Goal: Information Seeking & Learning: Learn about a topic

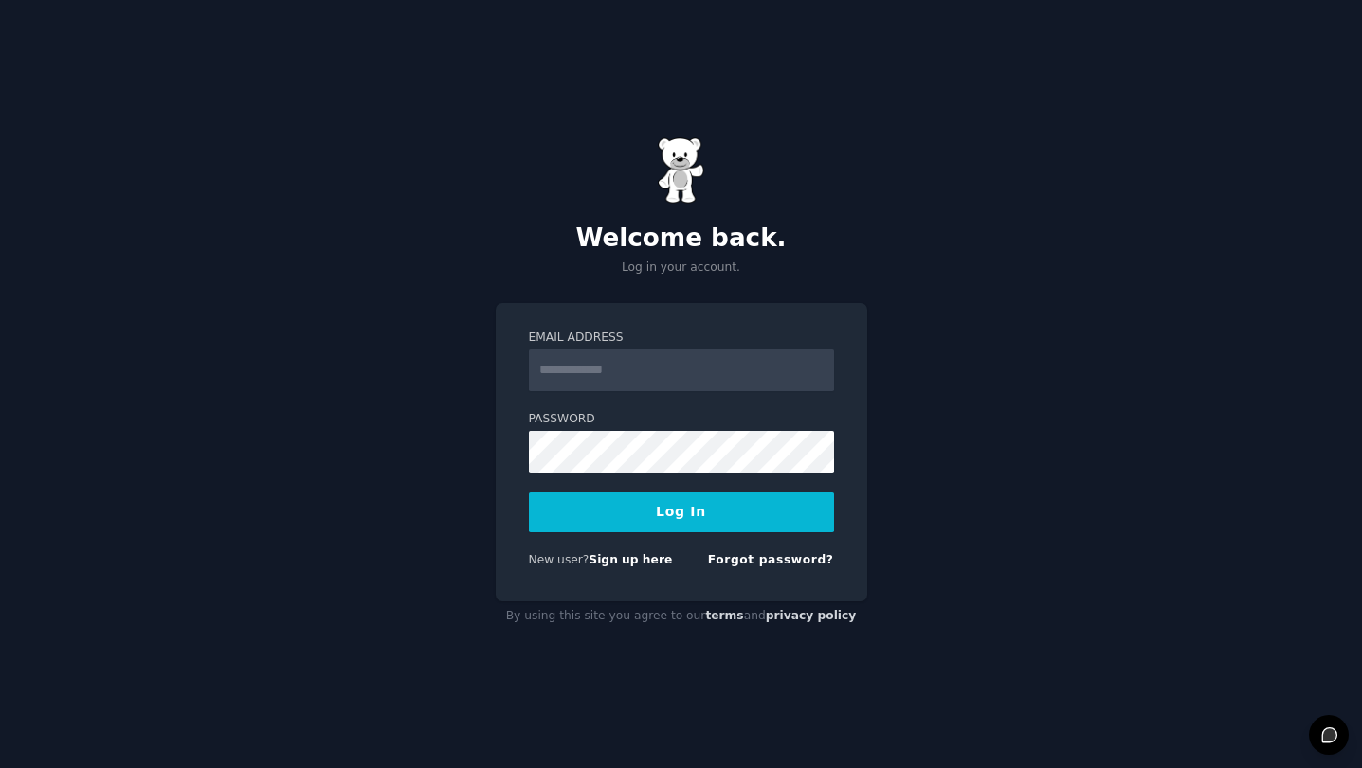
click at [570, 368] on input "Email Address" at bounding box center [681, 371] width 305 height 42
type input "**********"
click at [685, 507] on button "Log In" at bounding box center [681, 513] width 305 height 40
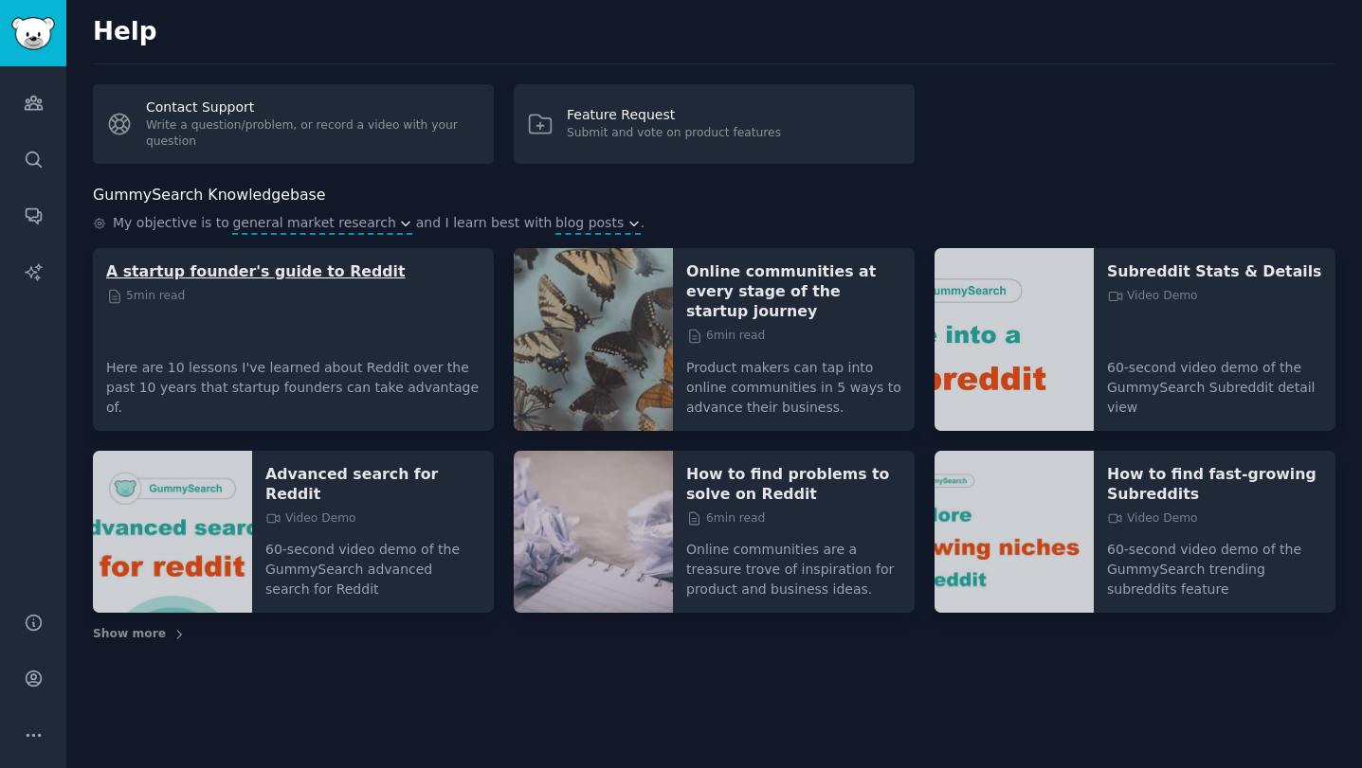
click at [286, 264] on p "A startup founder's guide to Reddit" at bounding box center [293, 272] width 374 height 20
click at [803, 464] on p "How to find problems to solve on Reddit" at bounding box center [793, 484] width 215 height 40
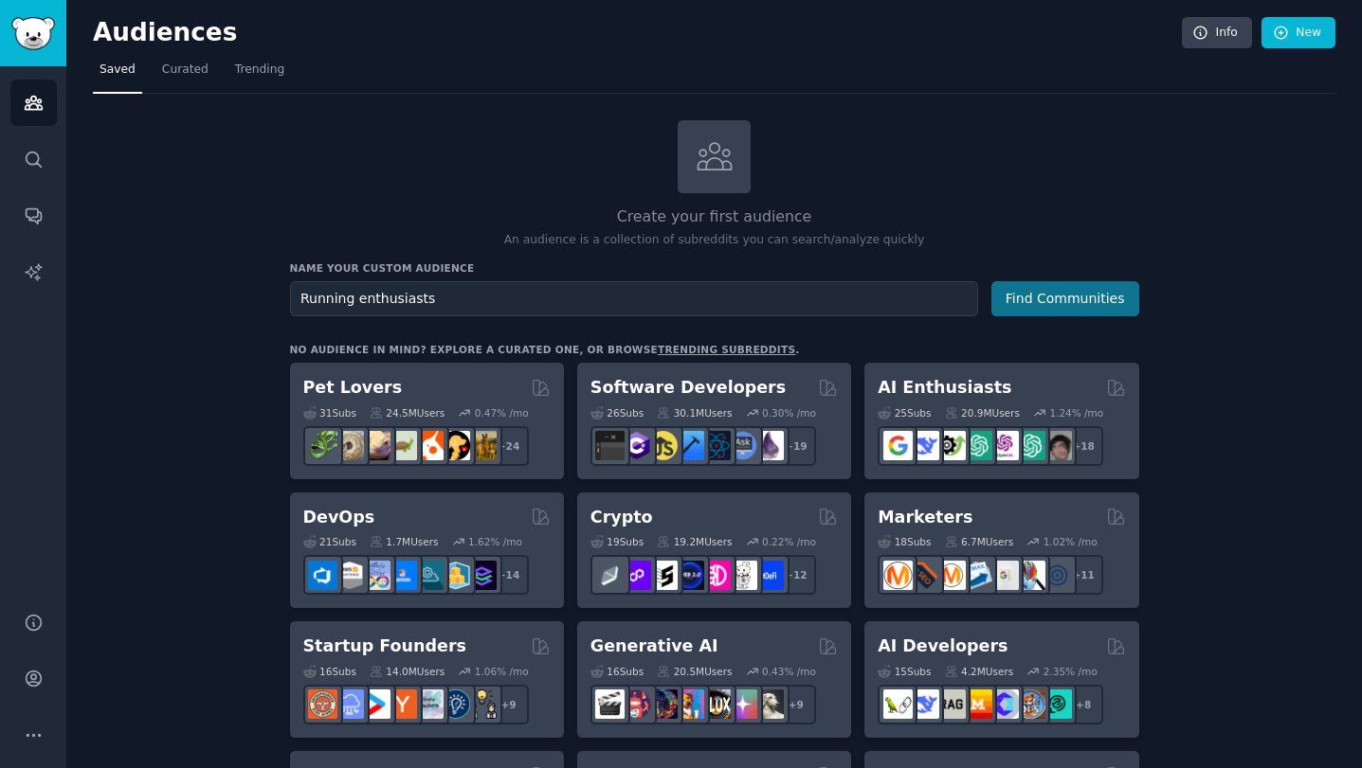
type input "Running enthusiasts"
click at [1103, 305] on button "Find Communities" at bounding box center [1065, 298] width 148 height 35
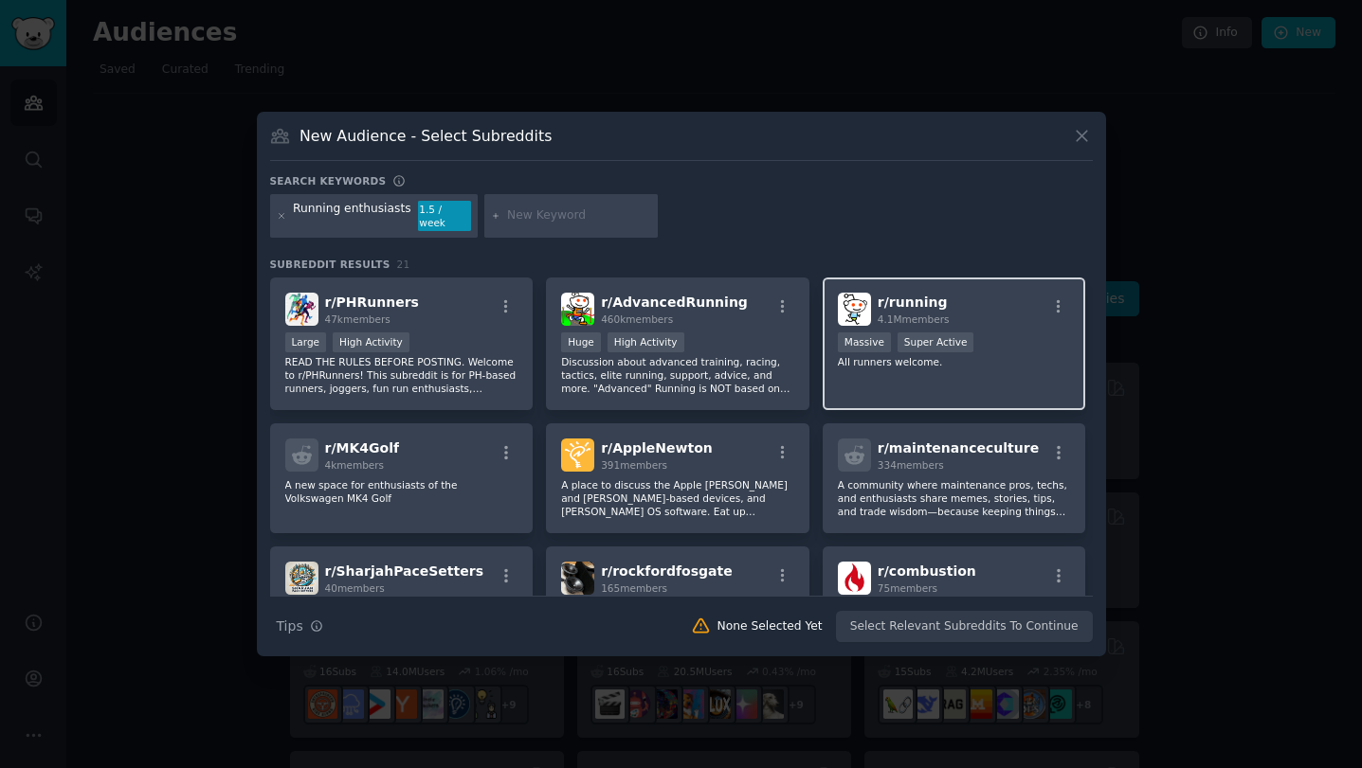
click at [876, 374] on div "r/ running 4.1M members 1,000,000+ members Massive Super Active All runners wel…" at bounding box center [953, 345] width 263 height 134
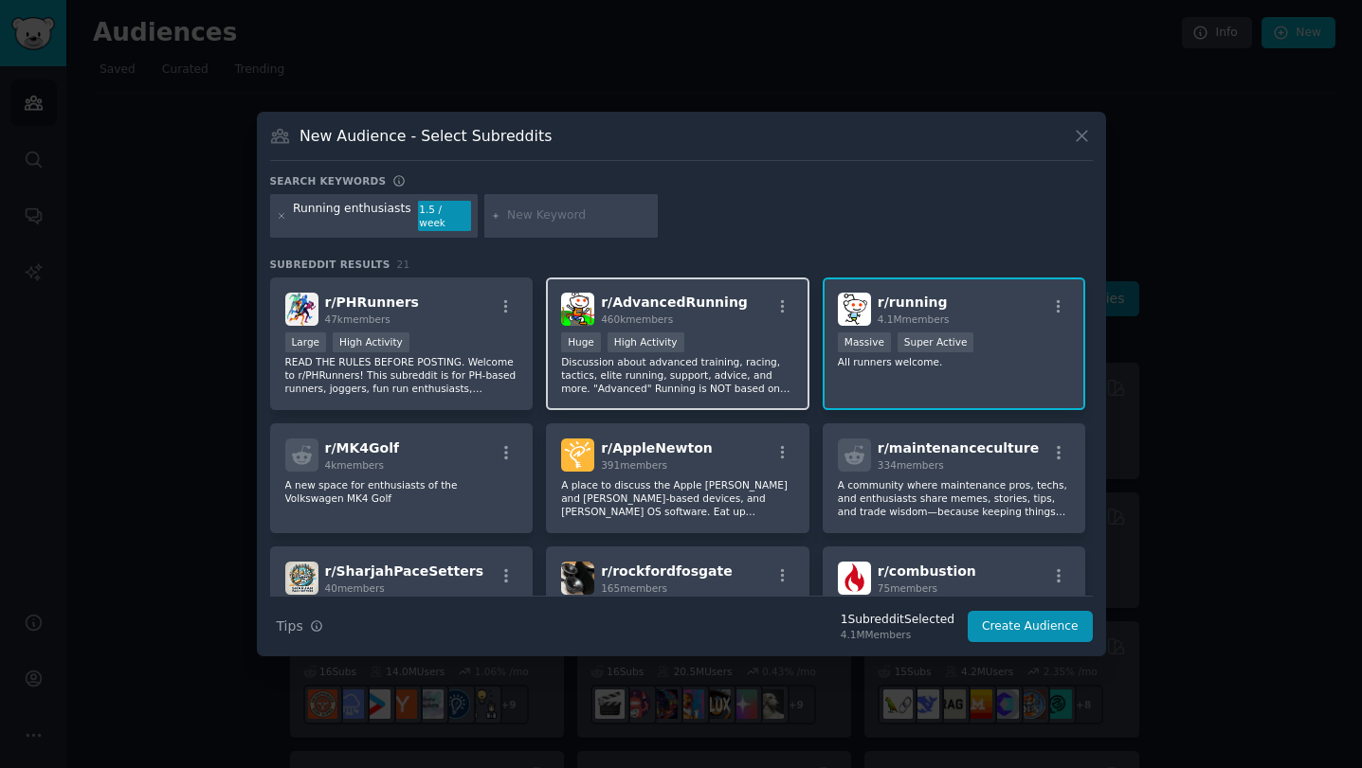
click at [690, 380] on p "Discussion about advanced training, racing, tactics, elite running, support, ad…" at bounding box center [677, 375] width 233 height 40
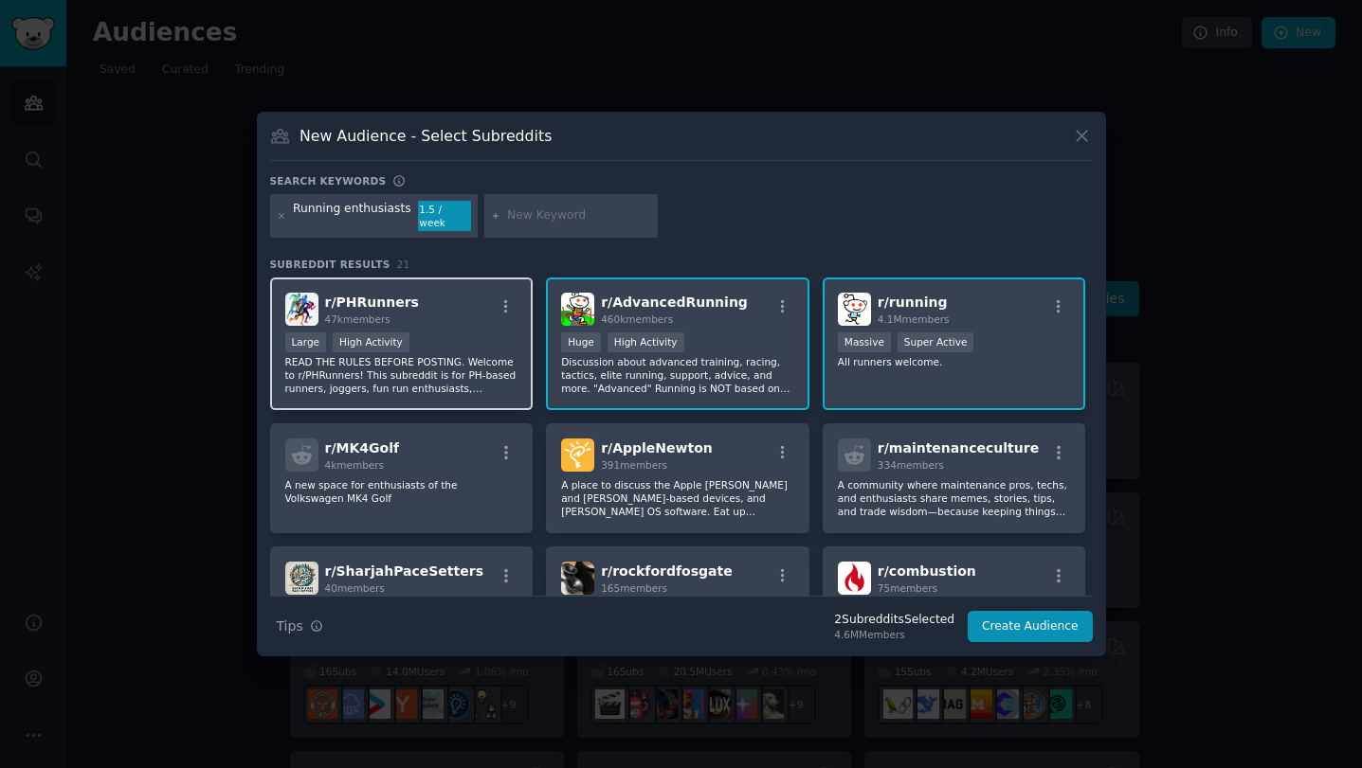
click at [455, 377] on p "READ THE RULES BEFORE POSTING. Welcome to r/PHRunners! This subreddit is for PH…" at bounding box center [401, 375] width 233 height 40
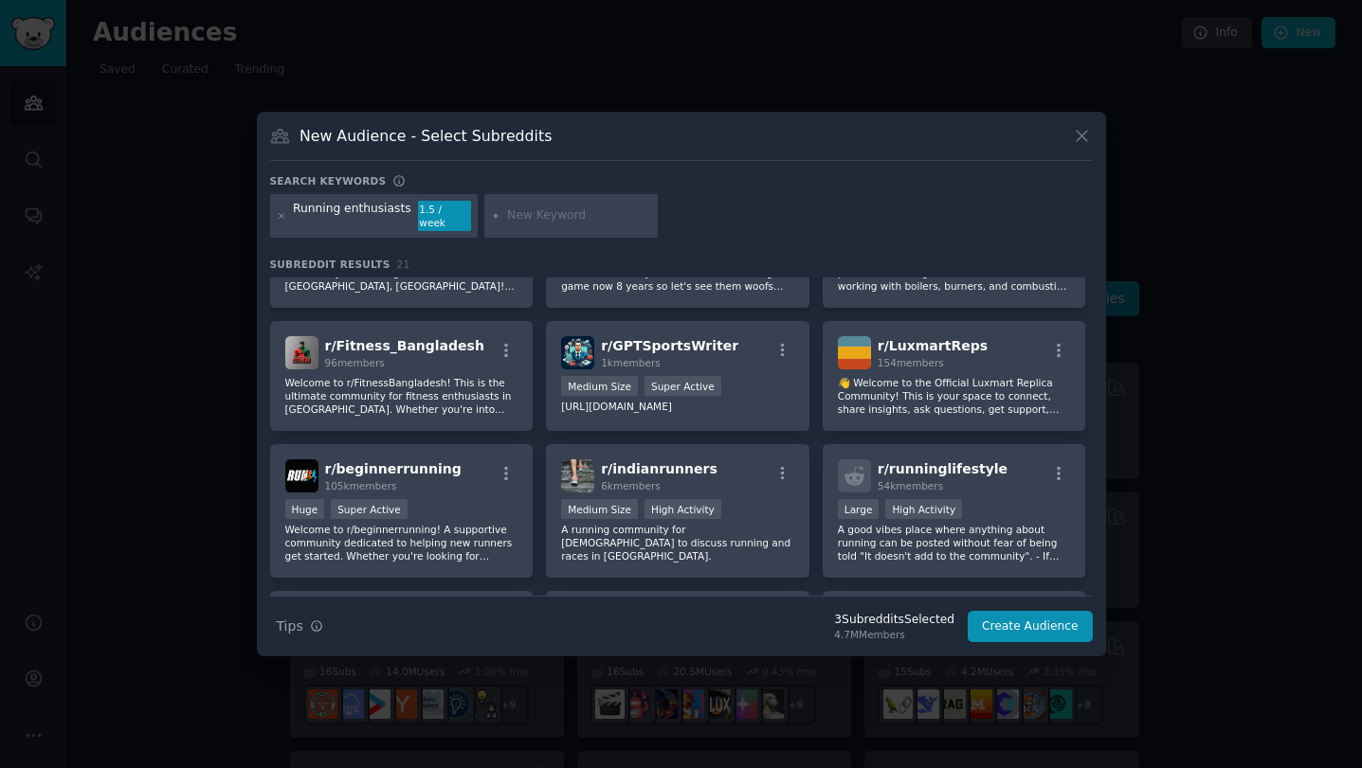
scroll to position [351, 0]
click at [507, 215] on input "text" at bounding box center [579, 216] width 144 height 17
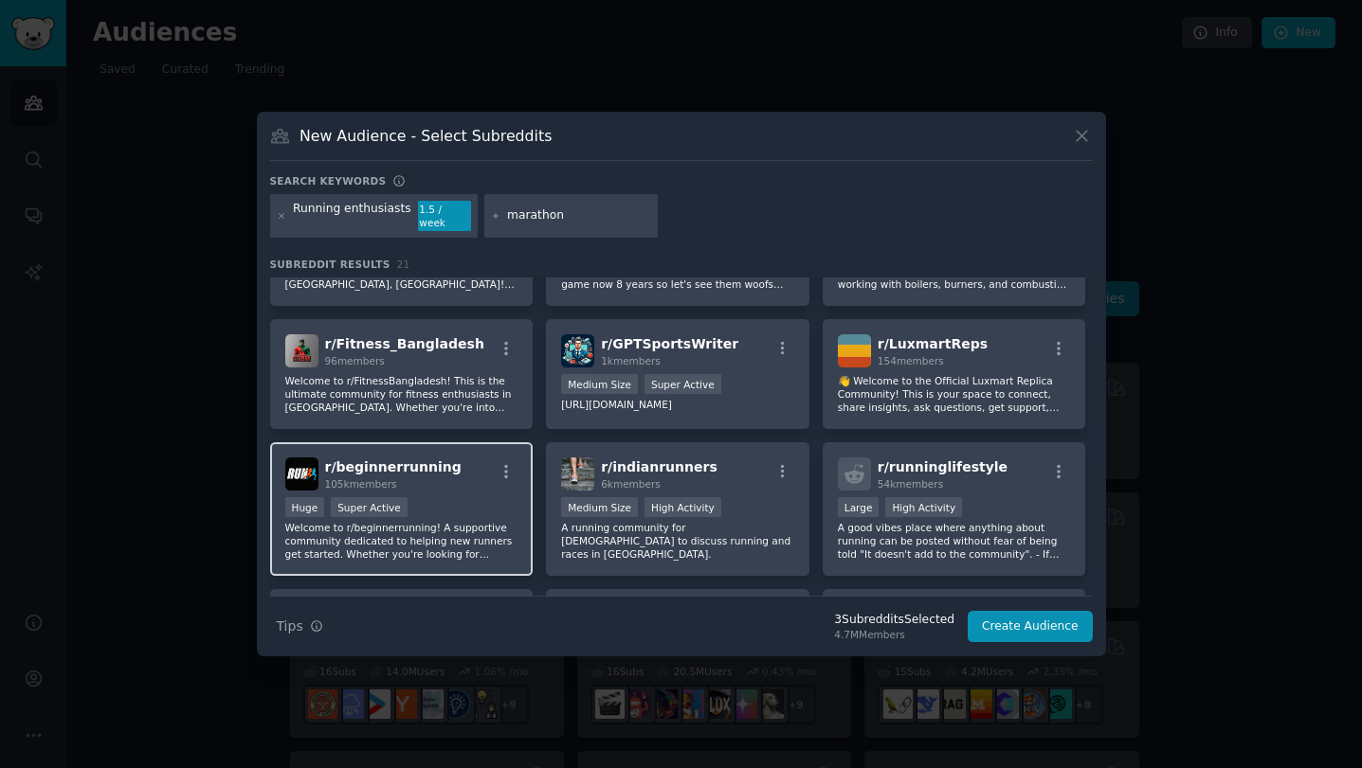
type input "marathon"
click at [456, 531] on p "Welcome to r/beginnerrunning! A supportive community dedicated to helping new r…" at bounding box center [401, 541] width 233 height 40
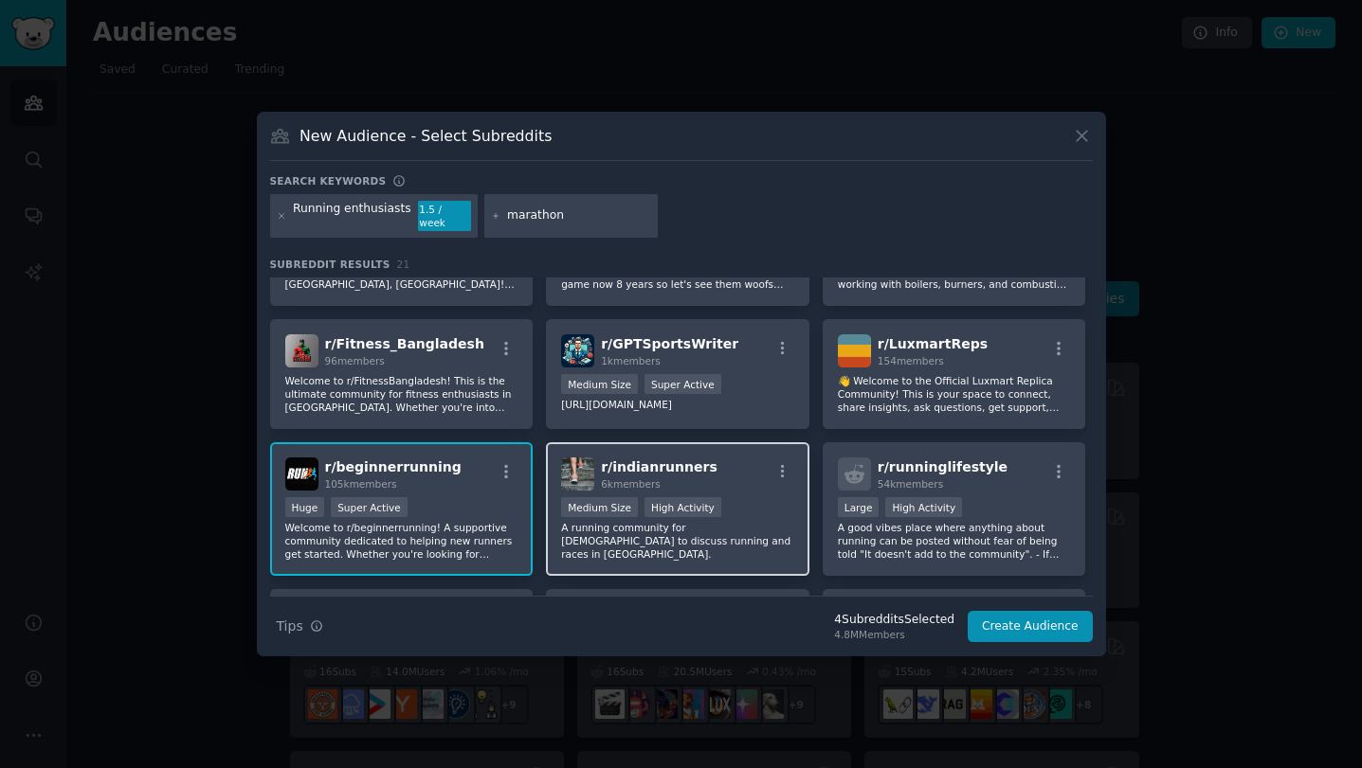
click at [739, 528] on p "A running community for Indians to discuss running and races in India." at bounding box center [677, 541] width 233 height 40
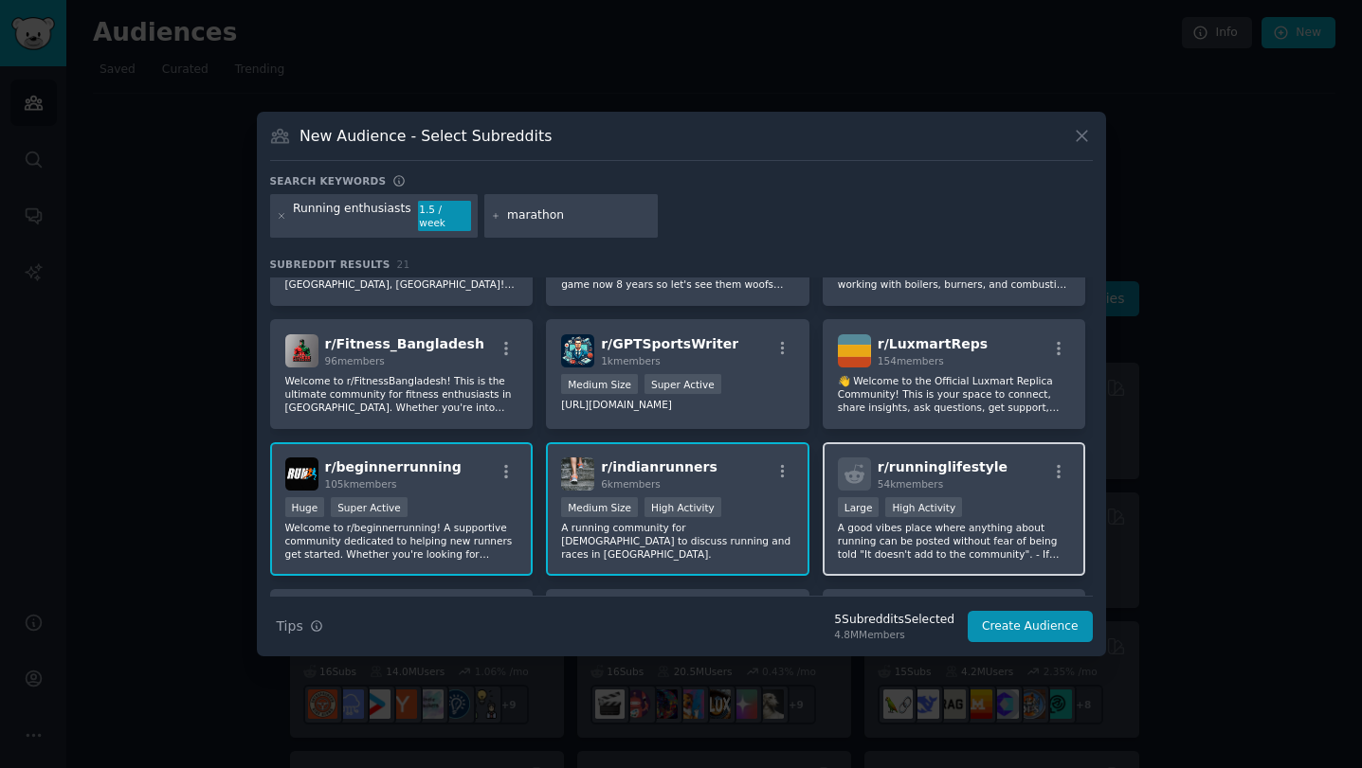
click at [910, 549] on p "A good vibes place where anything about running can be posted without fear of b…" at bounding box center [954, 541] width 233 height 40
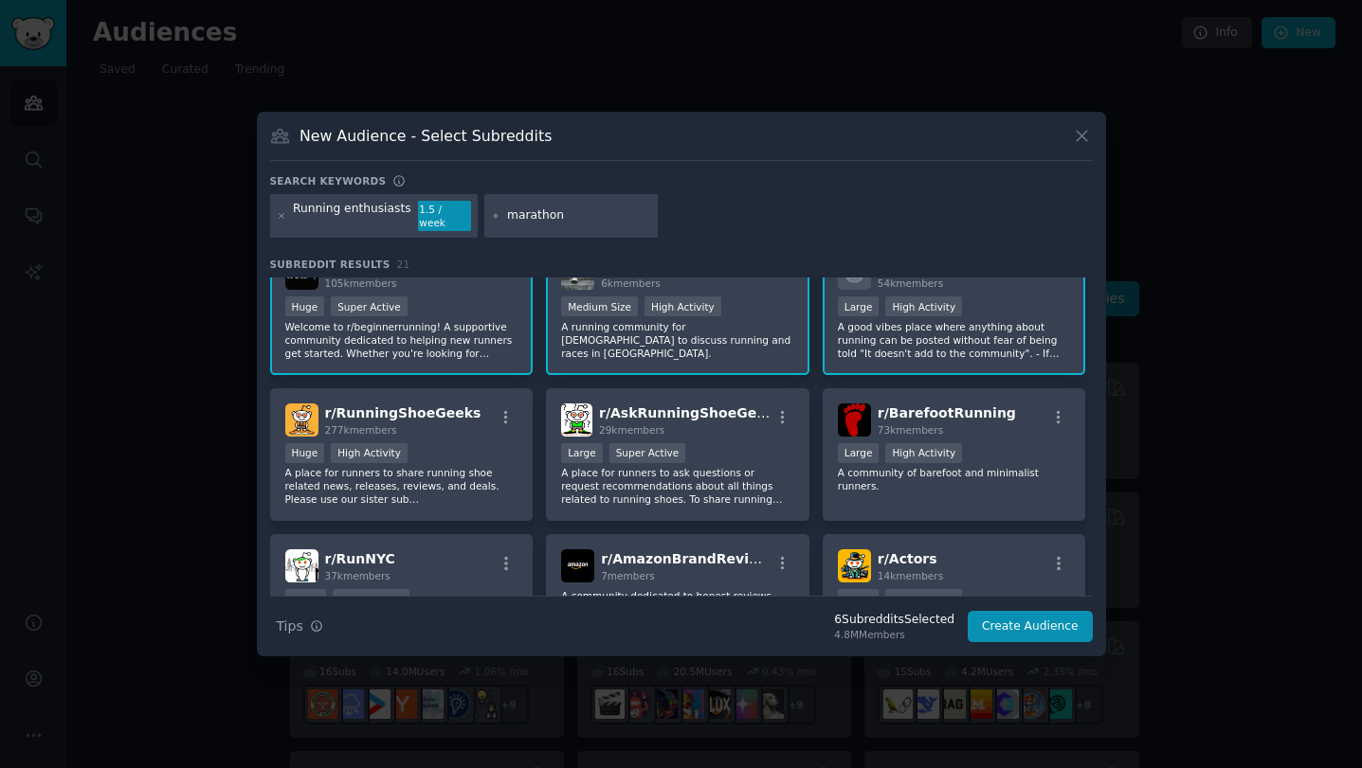
scroll to position [555, 0]
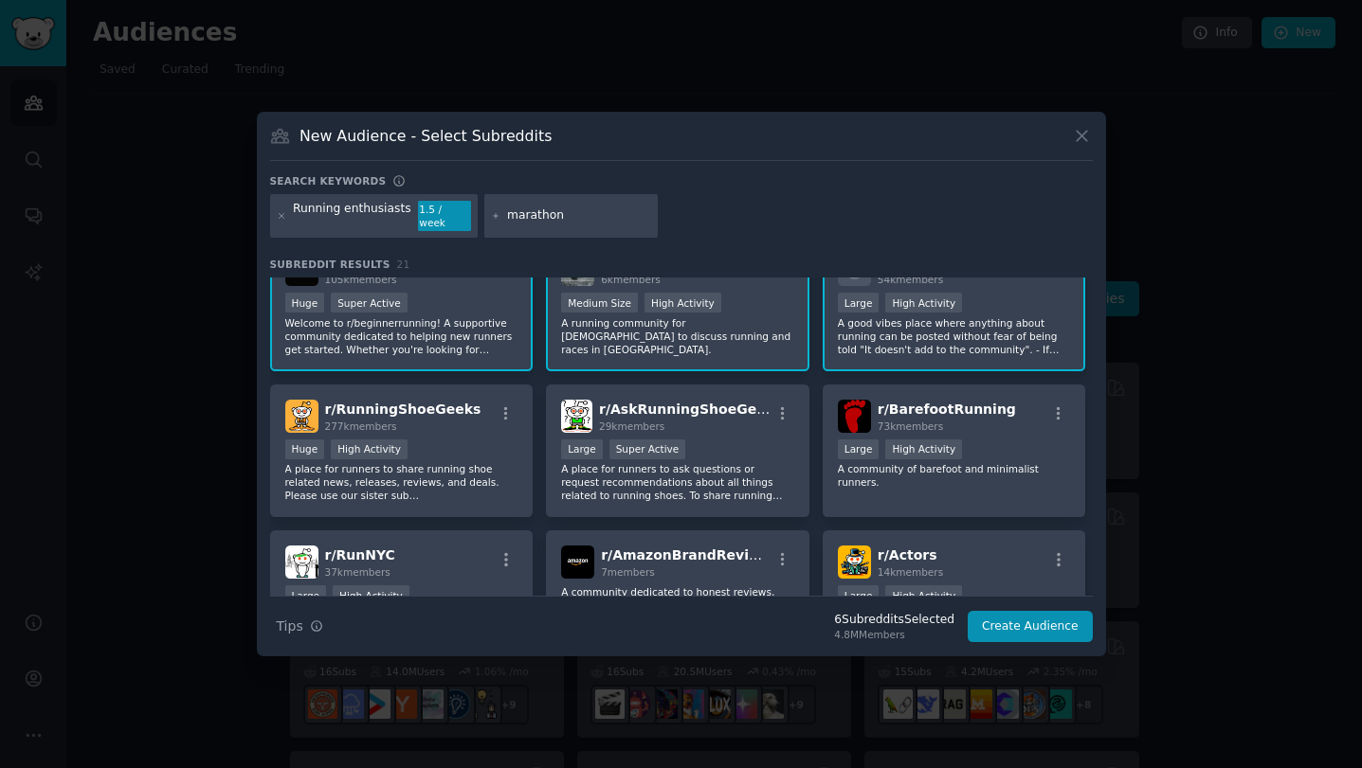
click at [725, 455] on div "Large Super Active" at bounding box center [677, 452] width 233 height 24
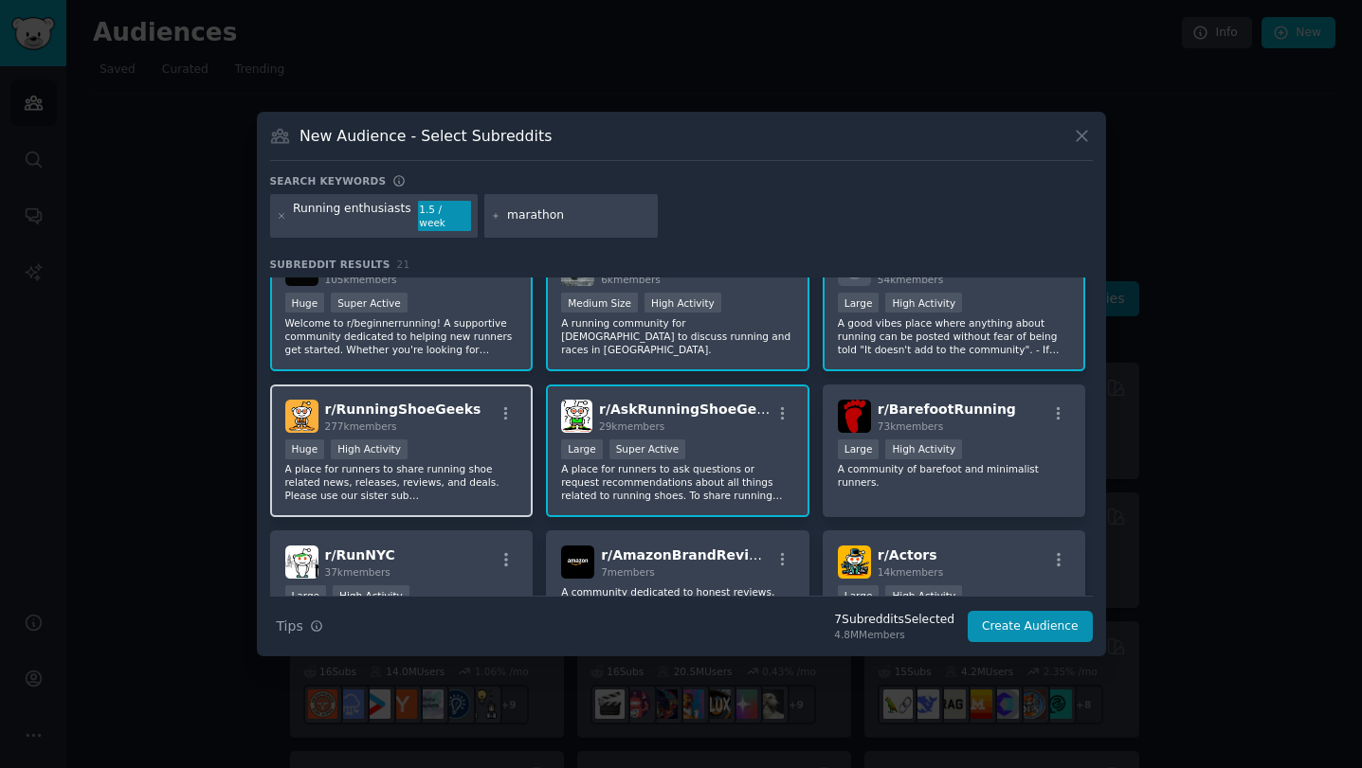
click at [453, 450] on div "Huge High Activity" at bounding box center [401, 452] width 233 height 24
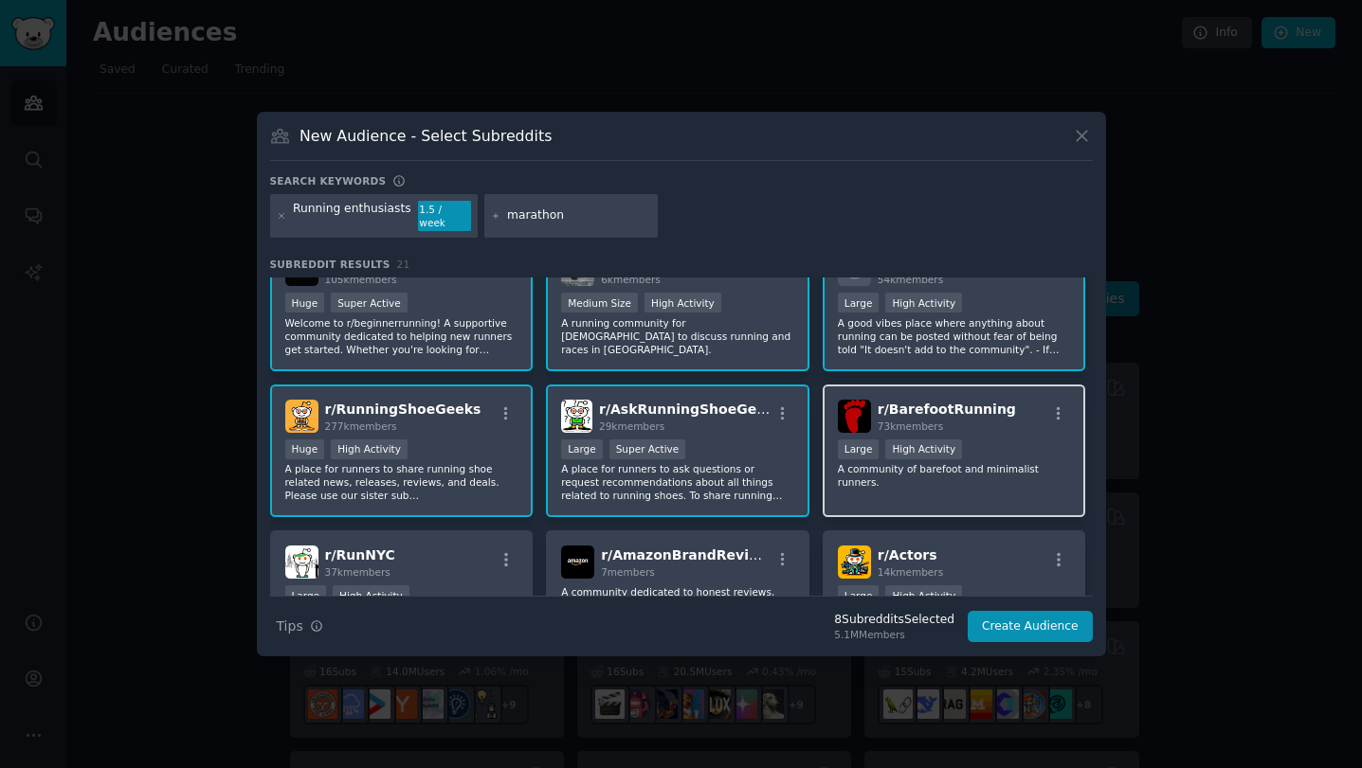
click at [842, 488] on div "r/ BarefootRunning 73k members Large High Activity A community of barefoot and …" at bounding box center [953, 452] width 263 height 134
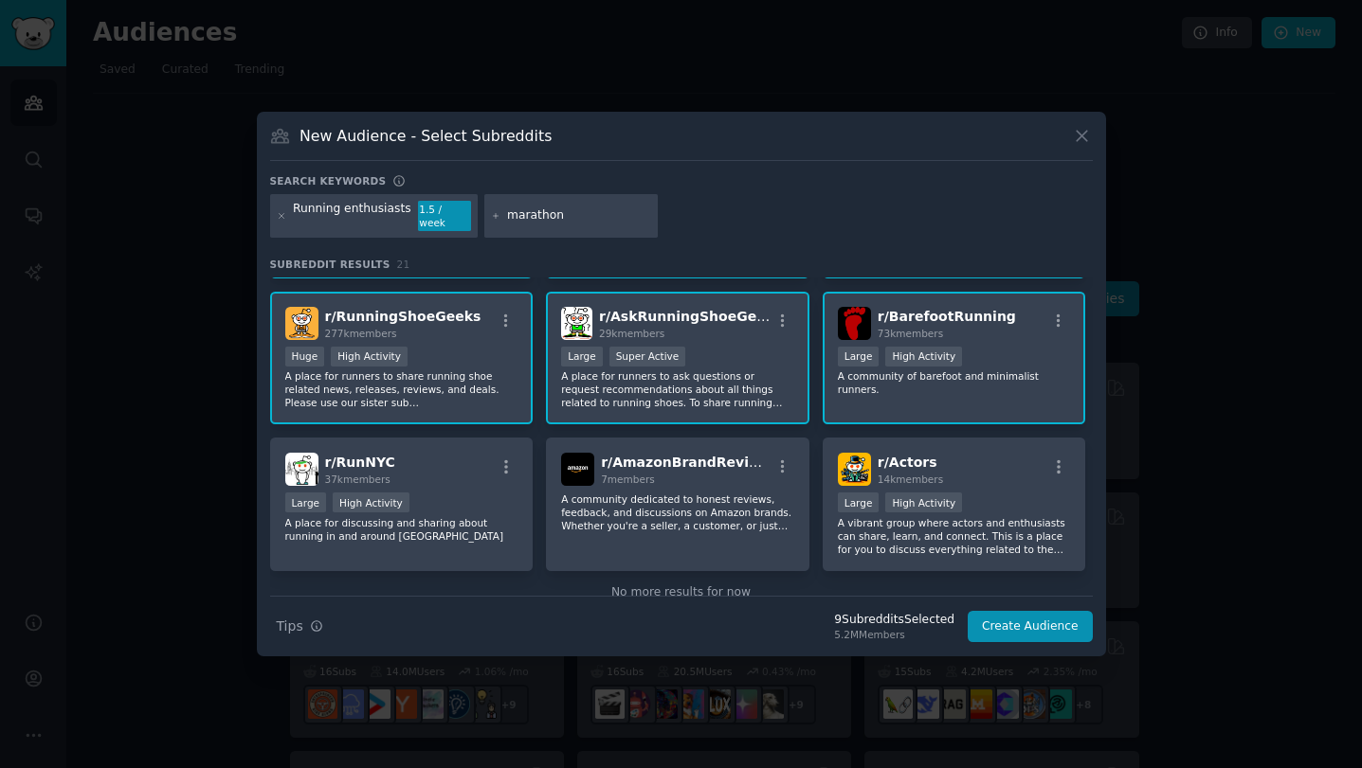
scroll to position [690, 0]
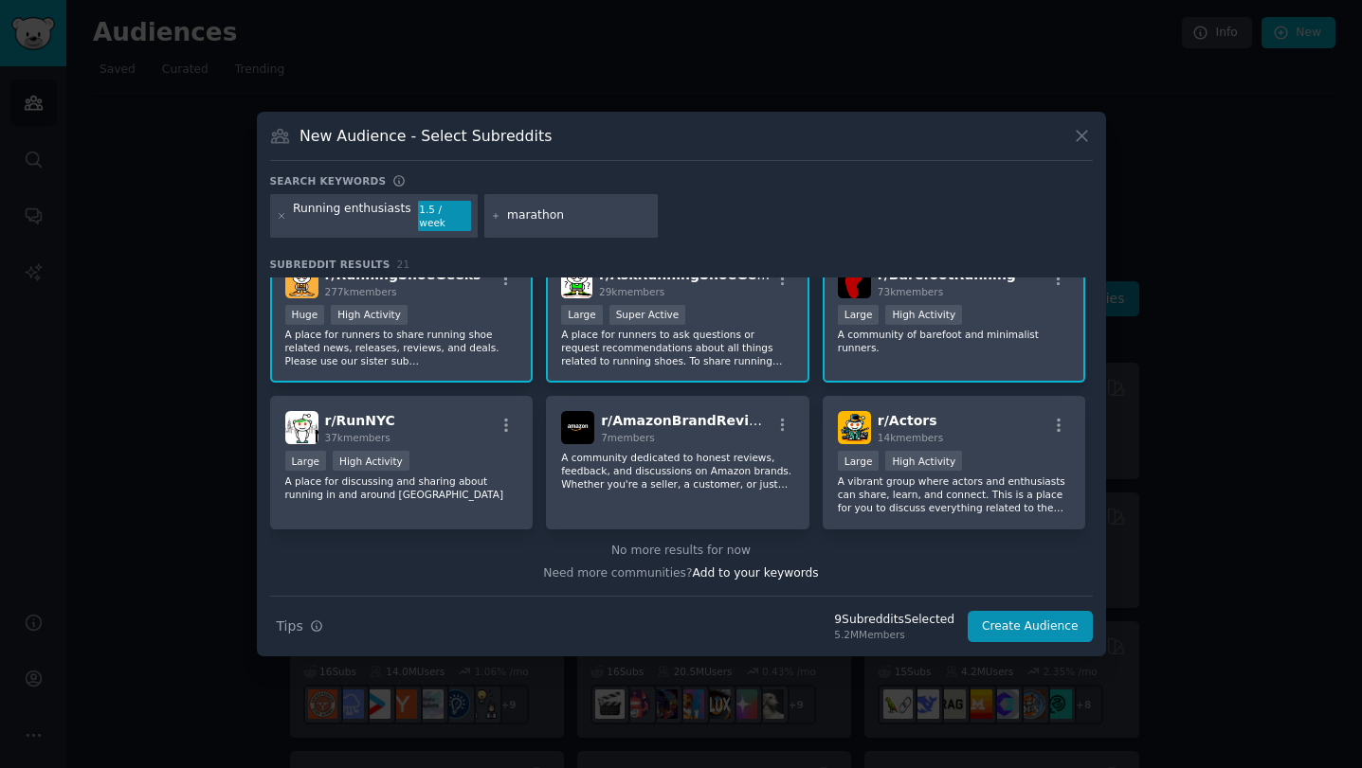
click at [567, 222] on input "marathon" at bounding box center [579, 216] width 144 height 17
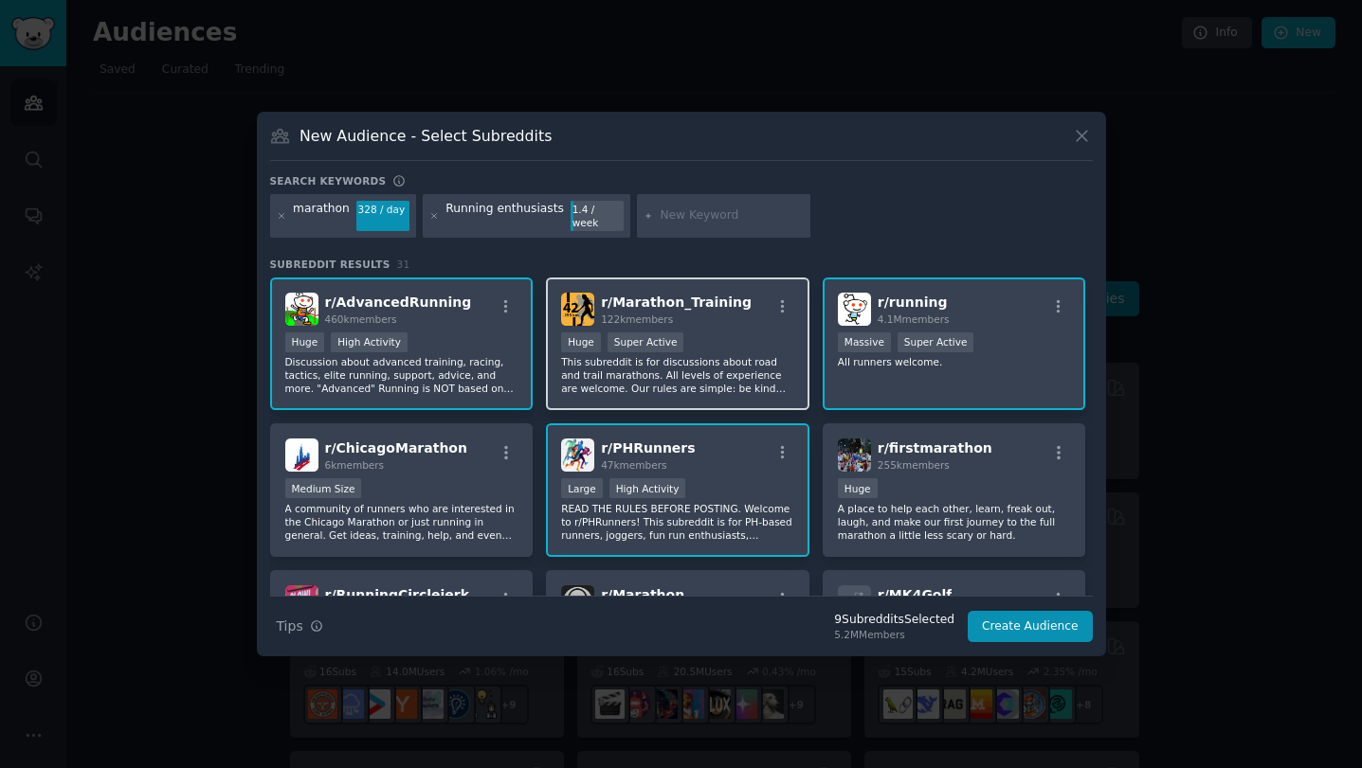
click at [682, 386] on p "This subreddit is for discussions about road and trail marathons. All levels of…" at bounding box center [677, 375] width 233 height 40
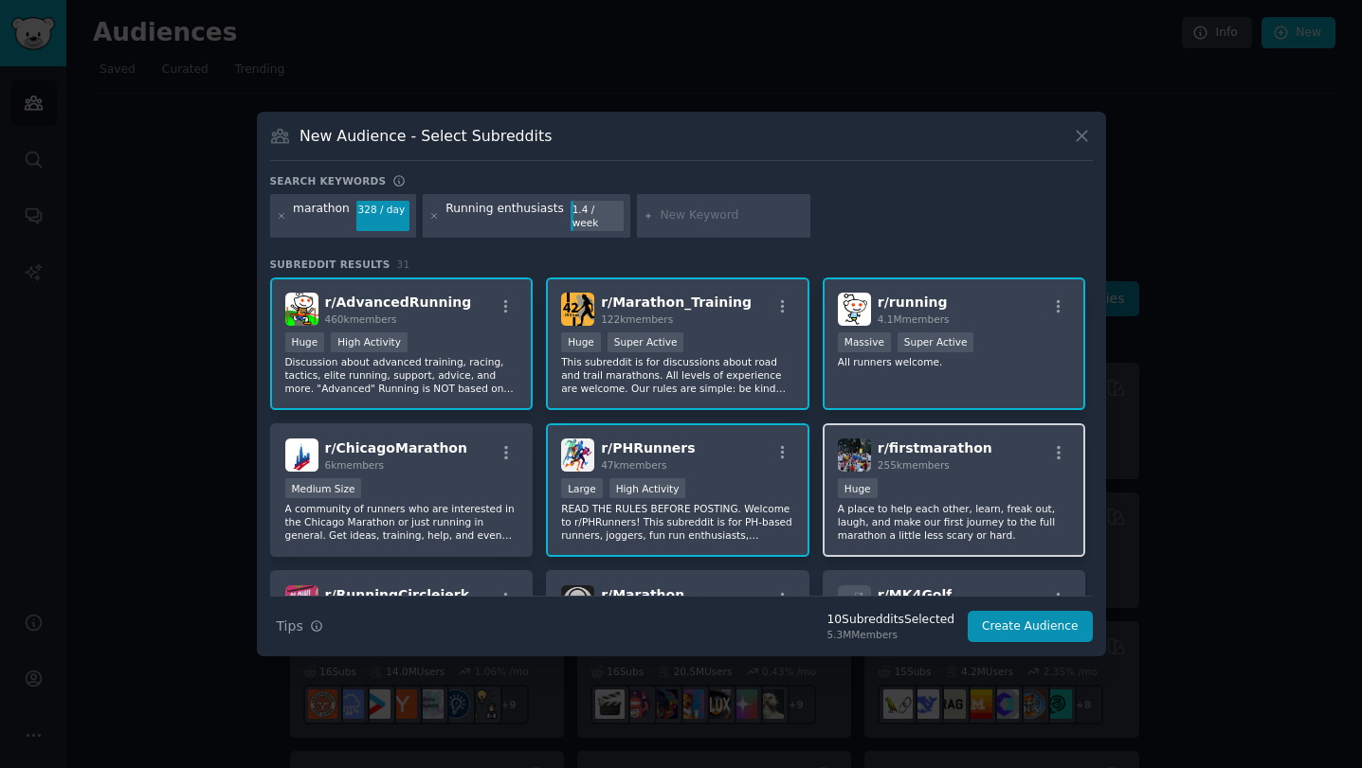
click at [864, 530] on p "A place to help each other, learn, freak out, laugh, and make our first journey…" at bounding box center [954, 522] width 233 height 40
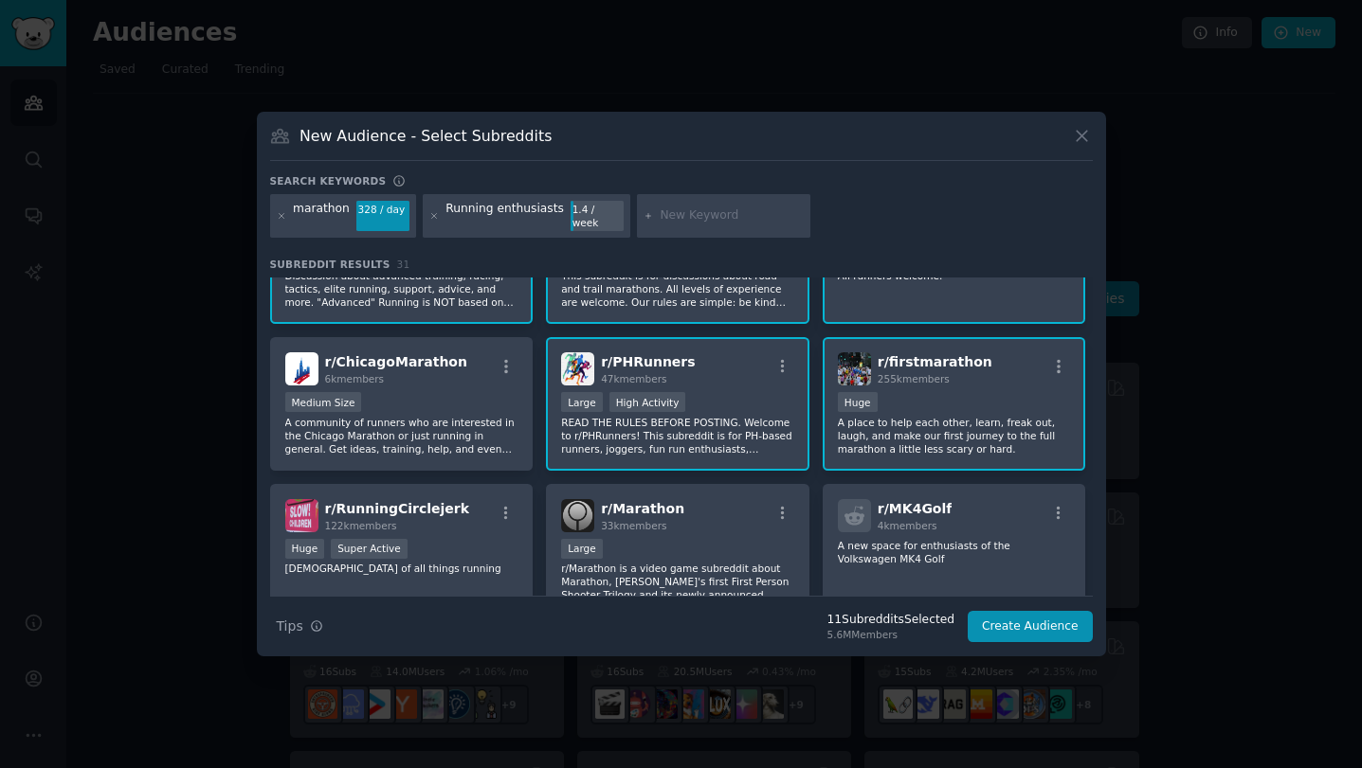
scroll to position [245, 0]
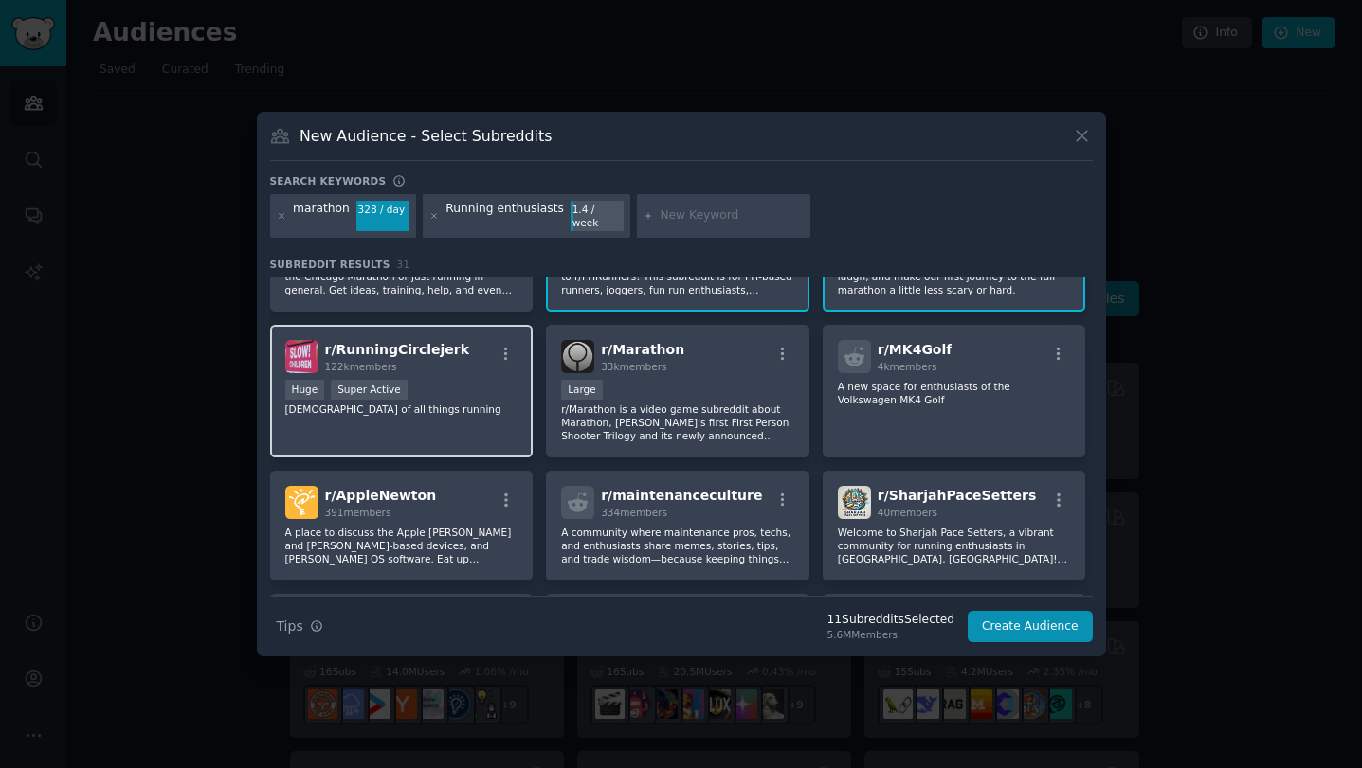
click at [445, 415] on div "r/ RunningCirclejerk 122k members Huge Super Active Jerkers of all things runni…" at bounding box center [401, 392] width 263 height 134
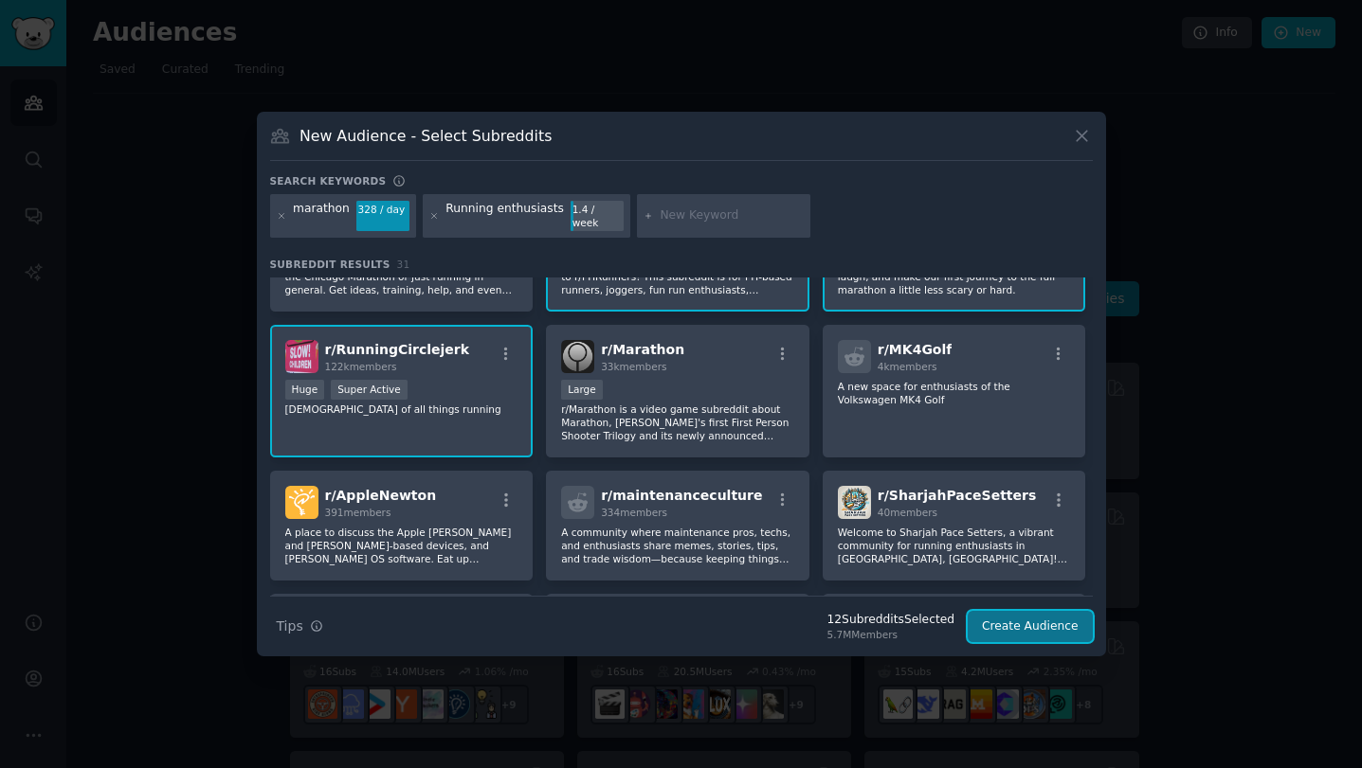
click at [993, 624] on button "Create Audience" at bounding box center [1029, 627] width 125 height 32
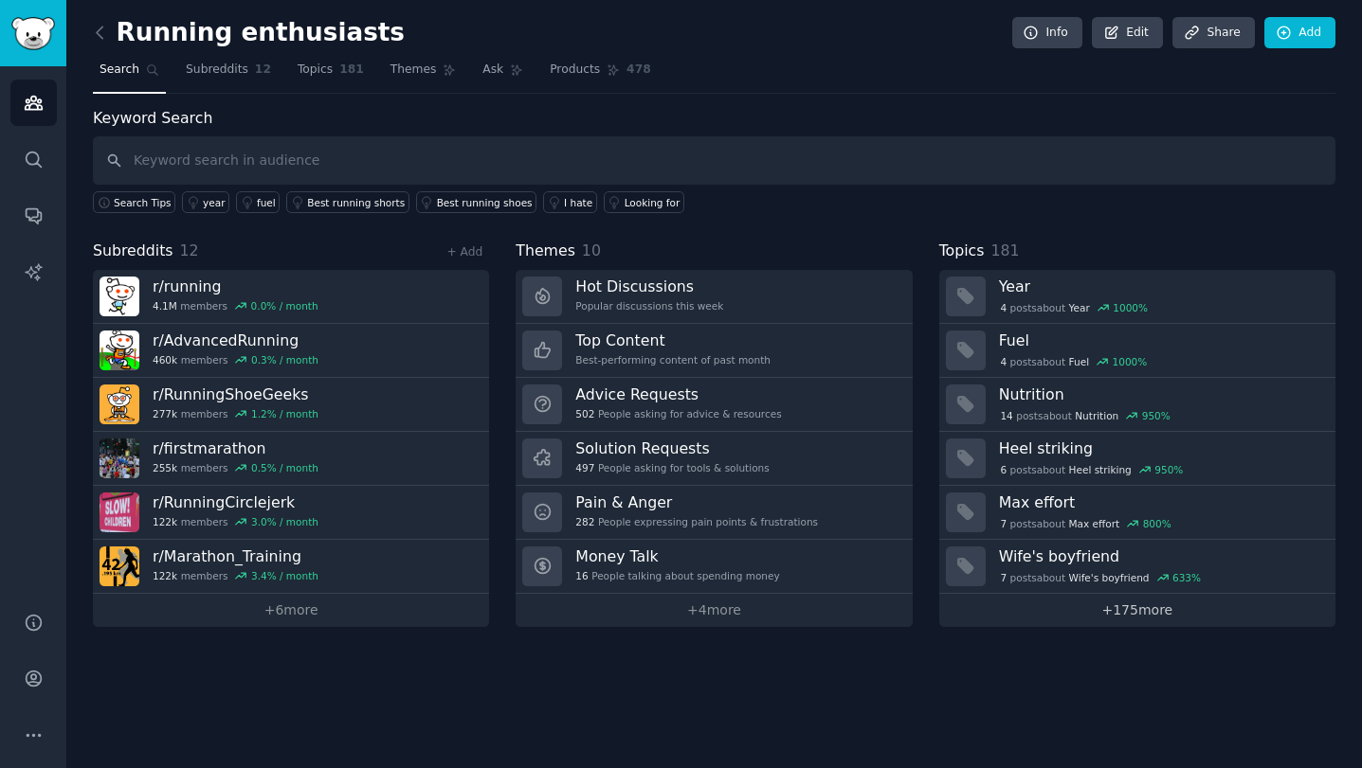
click at [1122, 605] on link "+ 175 more" at bounding box center [1137, 610] width 396 height 33
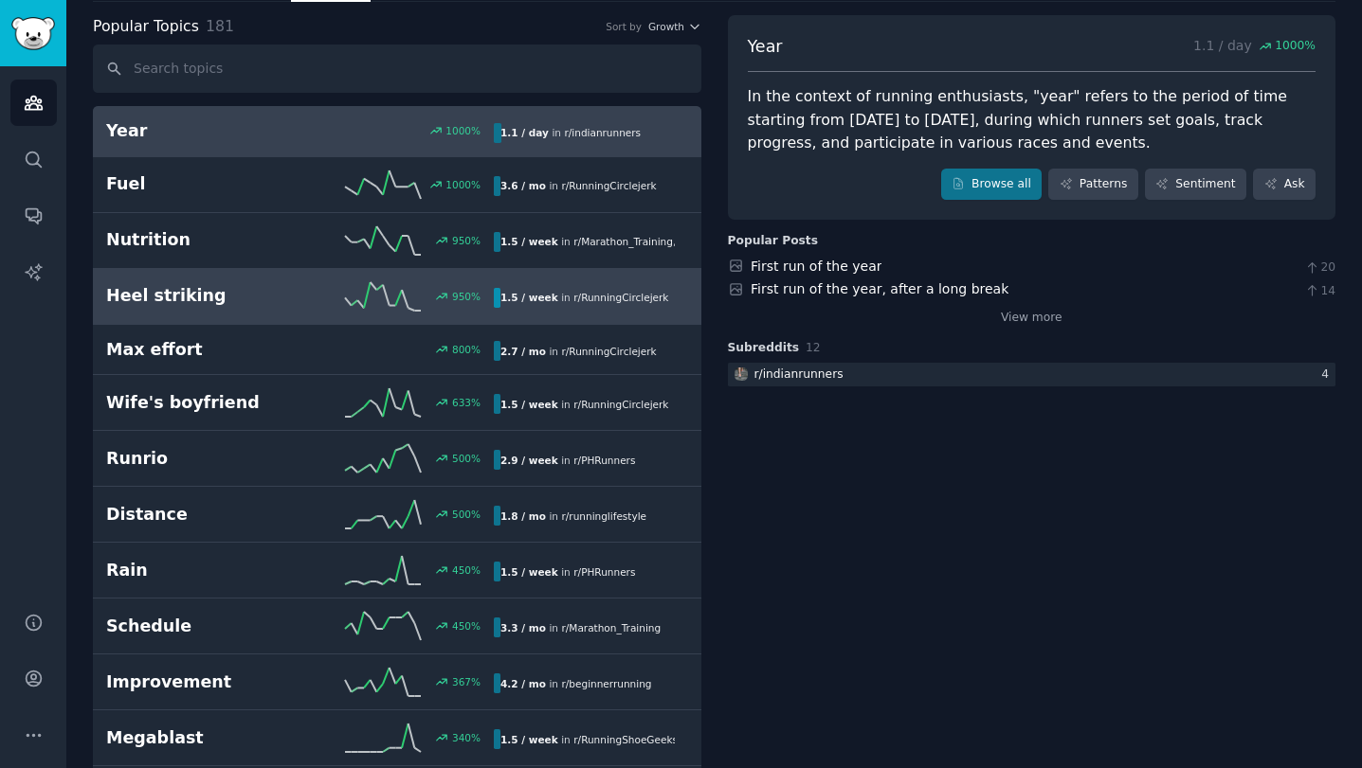
scroll to position [94, 0]
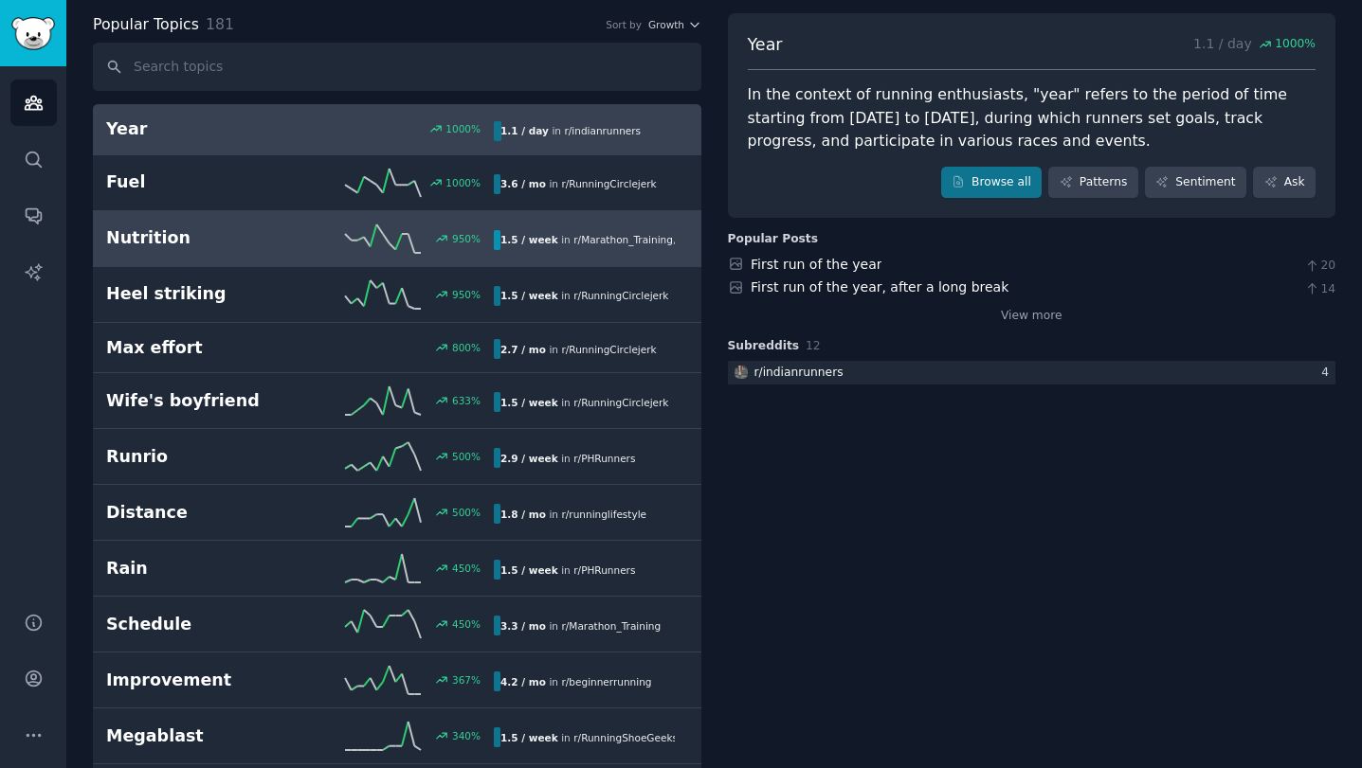
click at [288, 237] on h2 "Nutrition" at bounding box center [203, 238] width 194 height 24
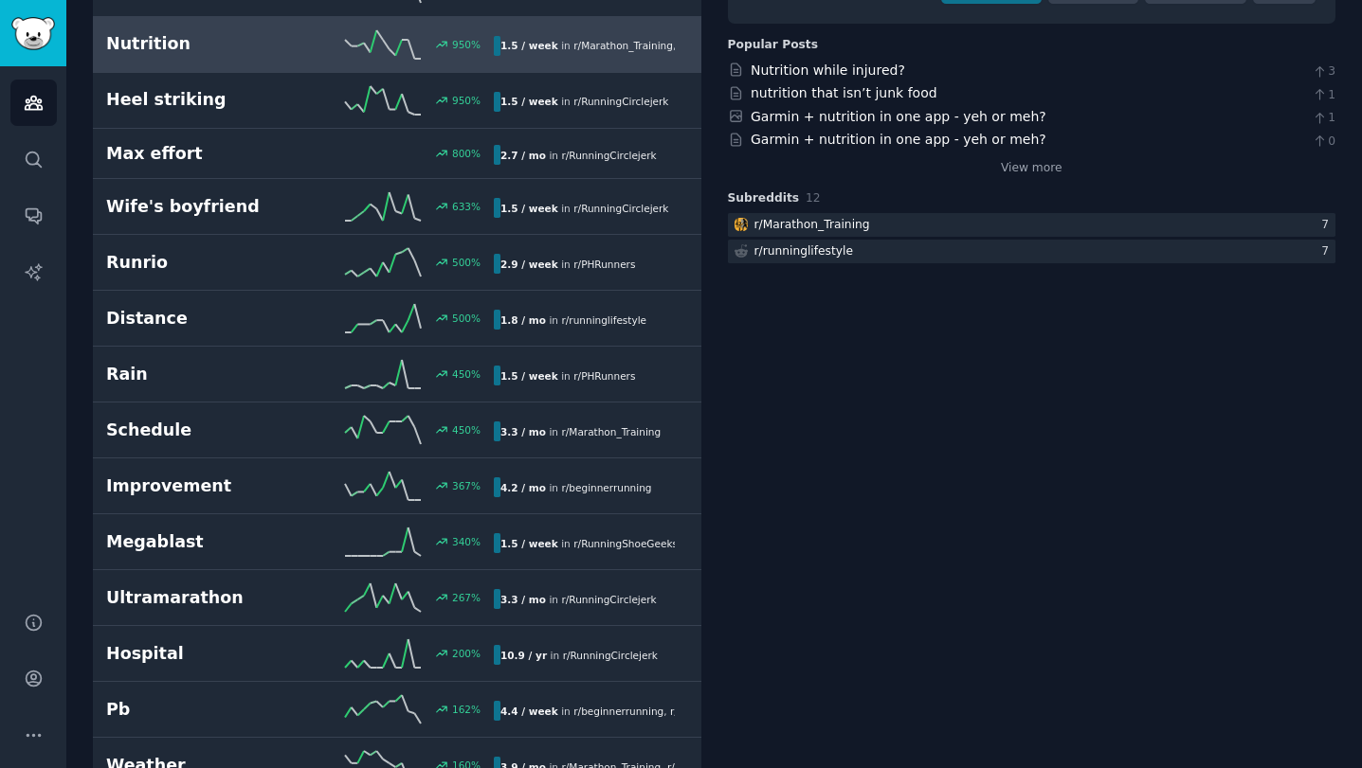
scroll to position [507, 0]
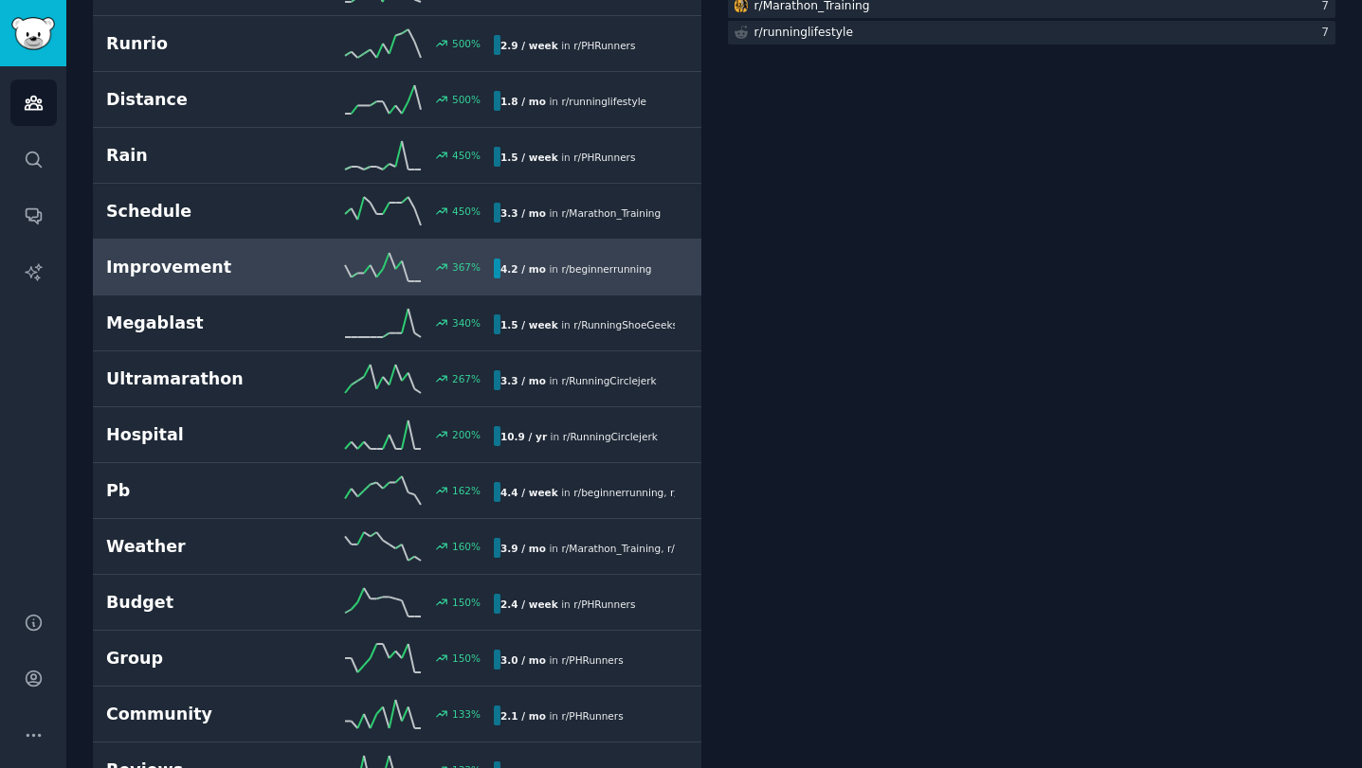
click at [258, 276] on h2 "Improvement" at bounding box center [203, 268] width 194 height 24
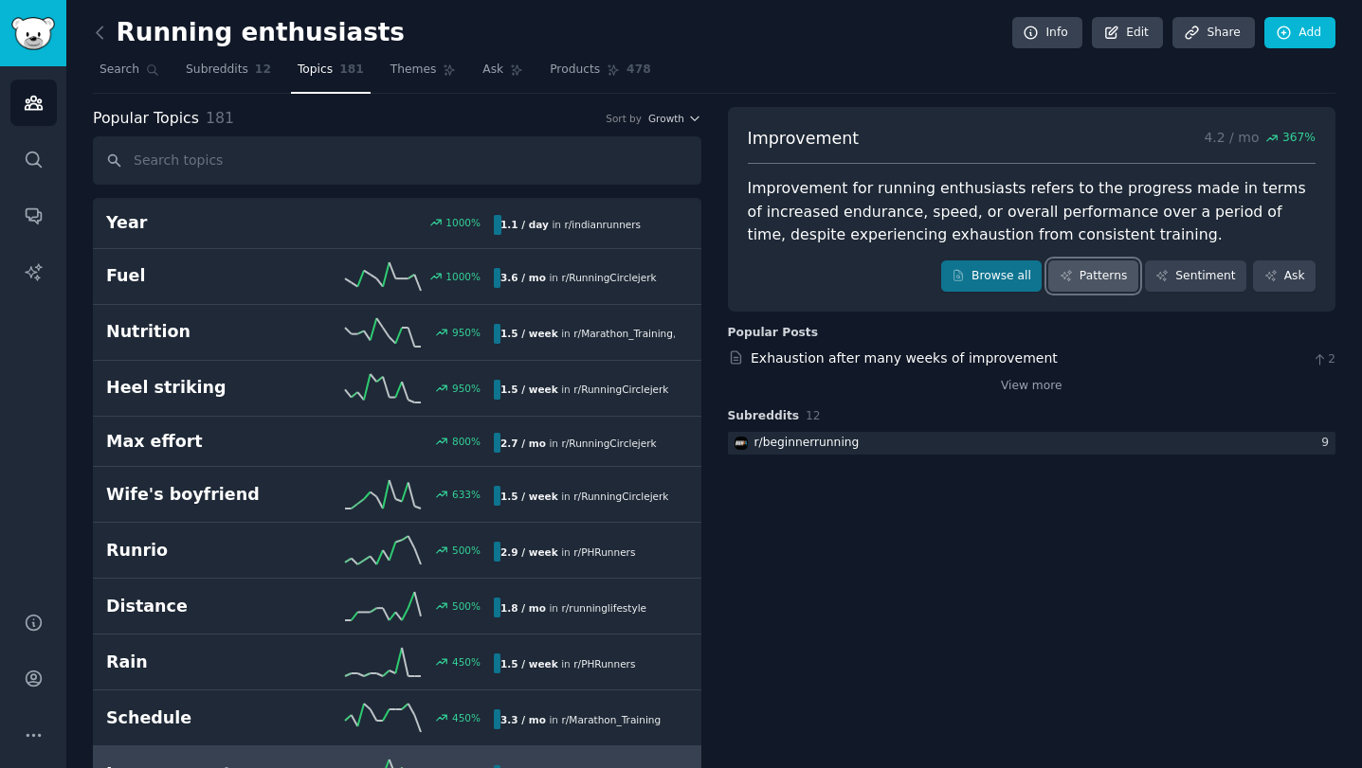
click at [1078, 283] on link "Patterns" at bounding box center [1092, 277] width 89 height 32
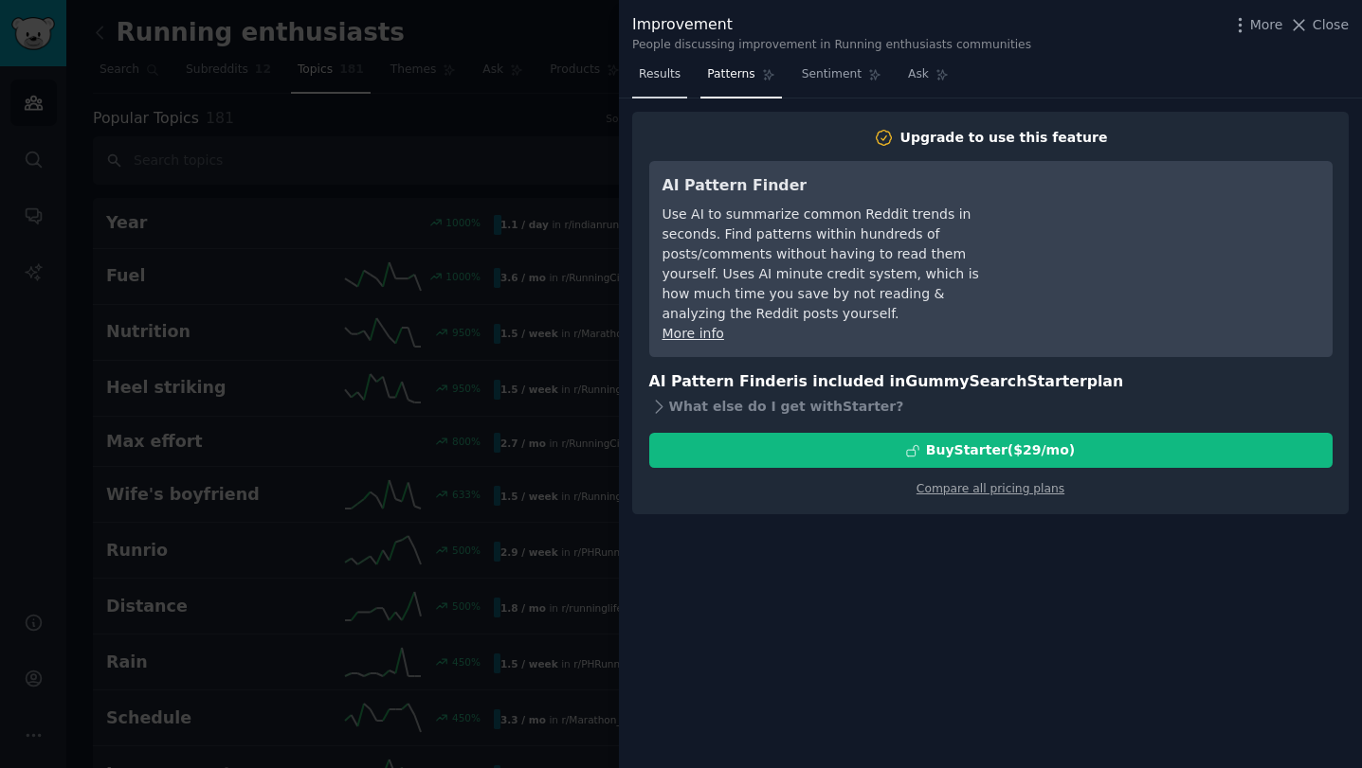
click at [663, 80] on span "Results" at bounding box center [660, 74] width 42 height 17
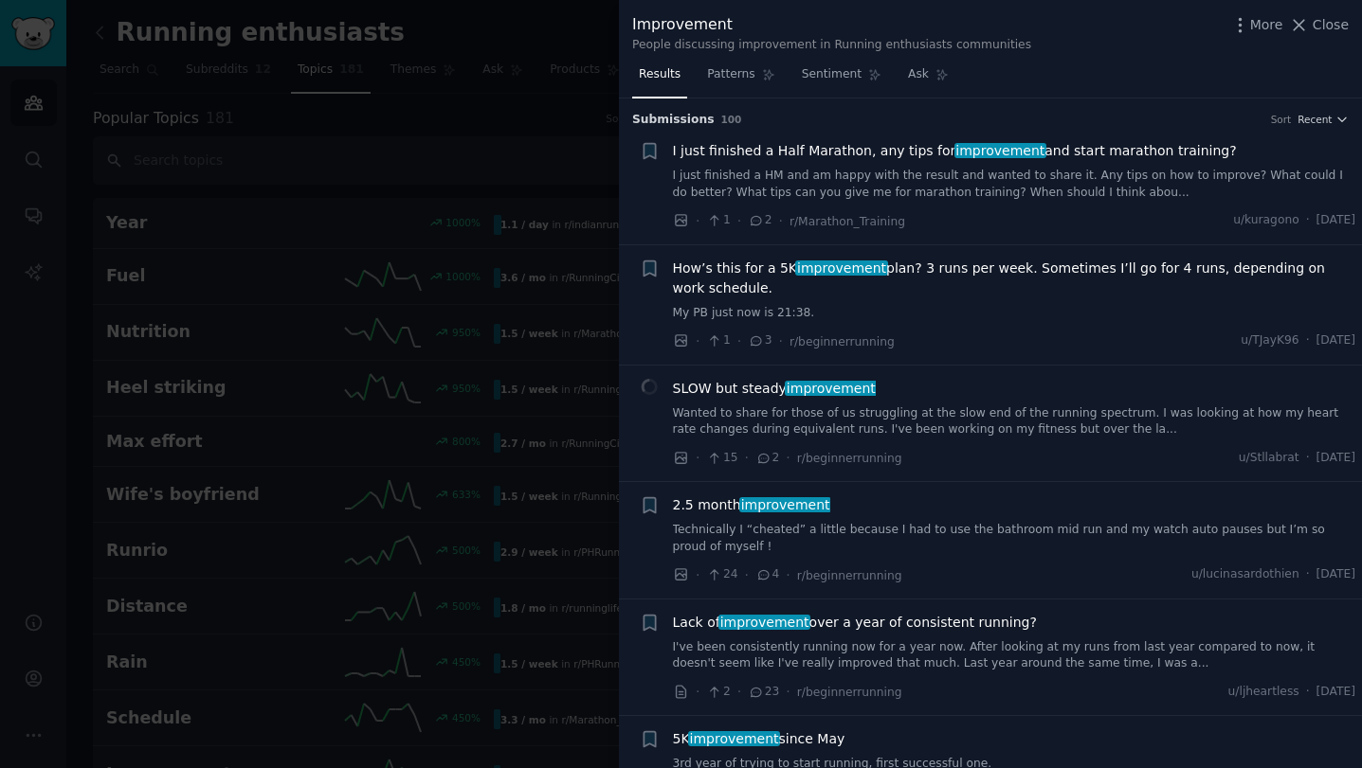
scroll to position [116, 0]
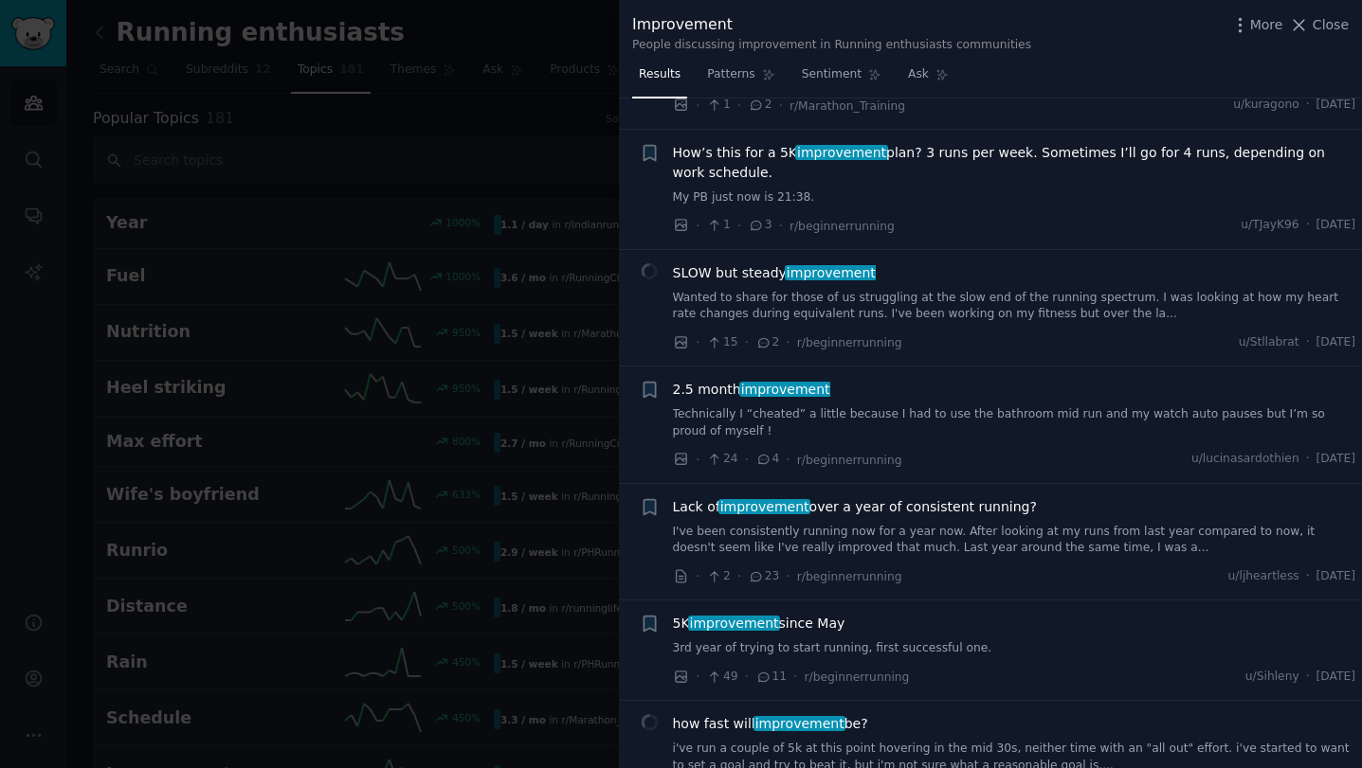
click at [948, 507] on span "Lack of improvement over a year of consistent running?" at bounding box center [855, 507] width 364 height 20
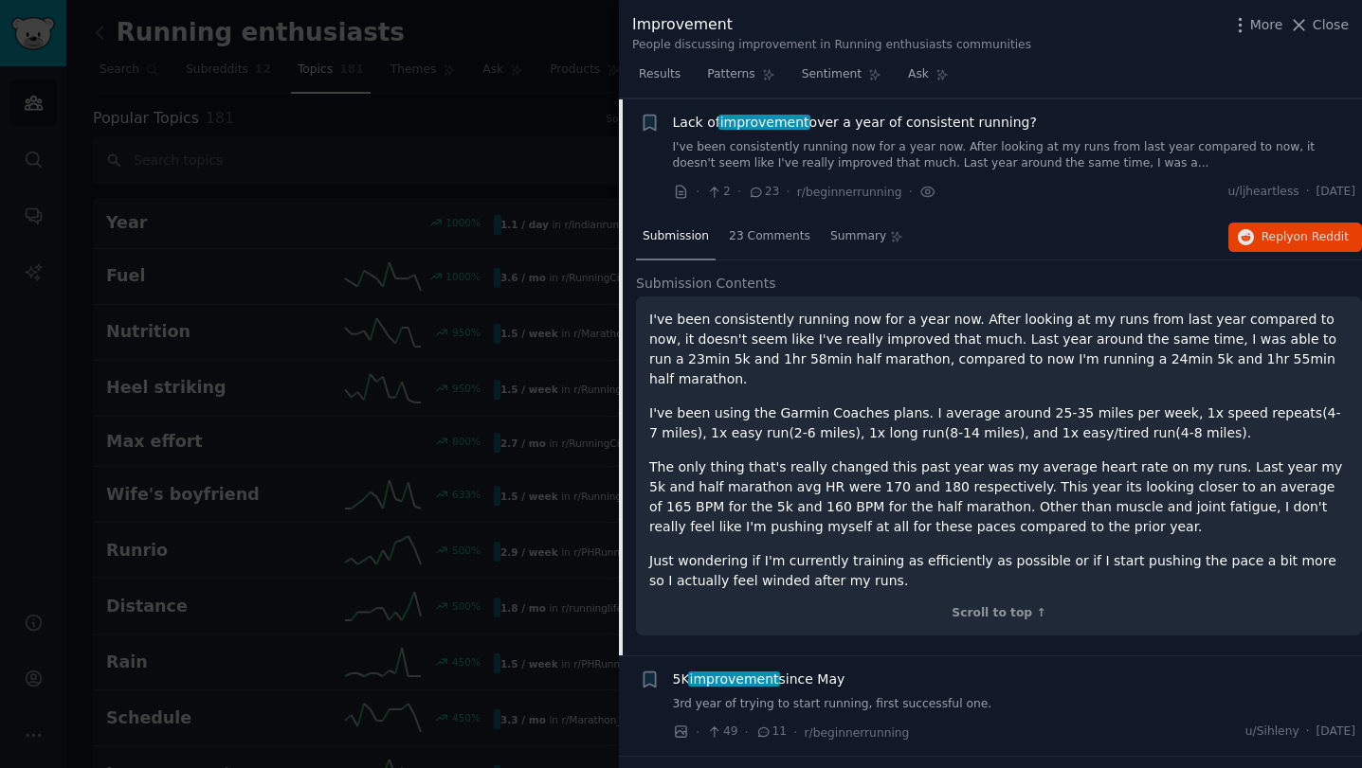
scroll to position [501, 0]
click at [770, 251] on div "23 Comments" at bounding box center [769, 236] width 95 height 45
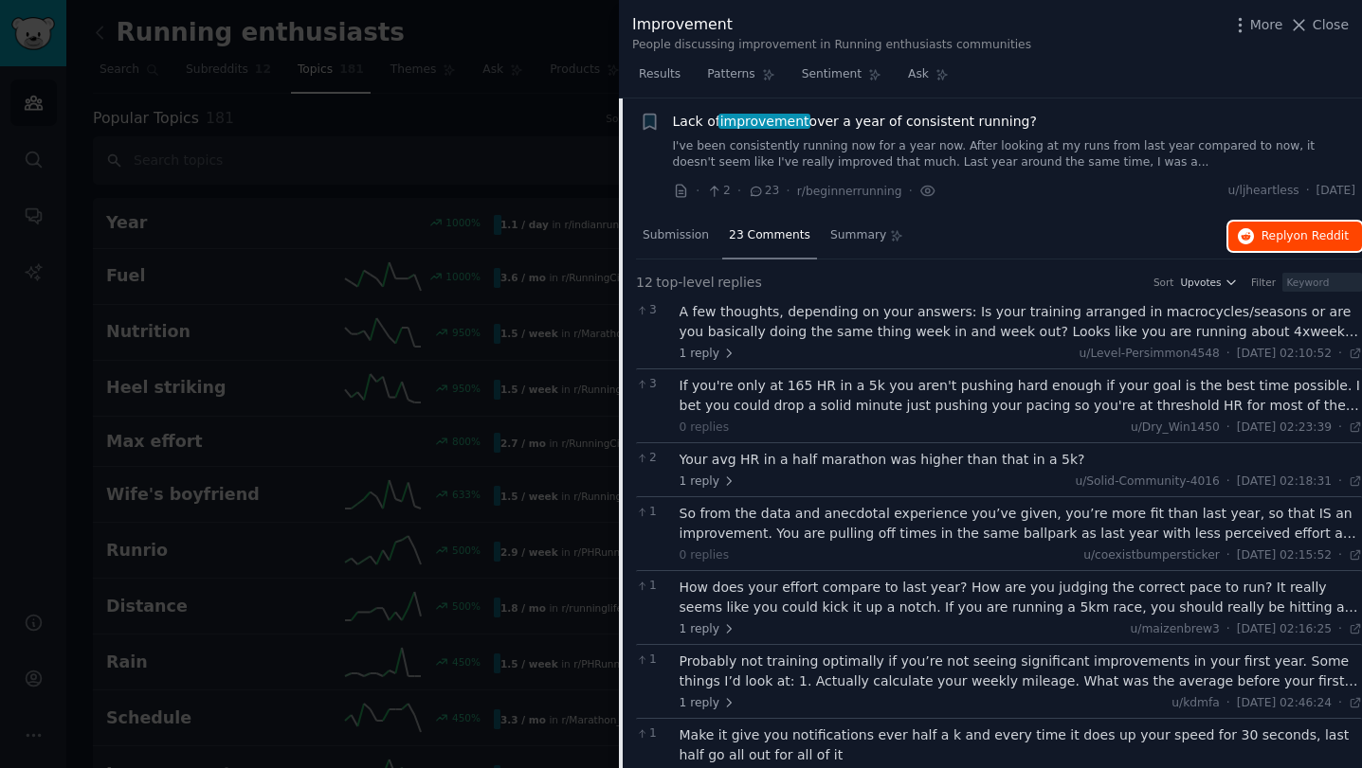
click at [1282, 234] on span "Reply on Reddit" at bounding box center [1304, 236] width 87 height 17
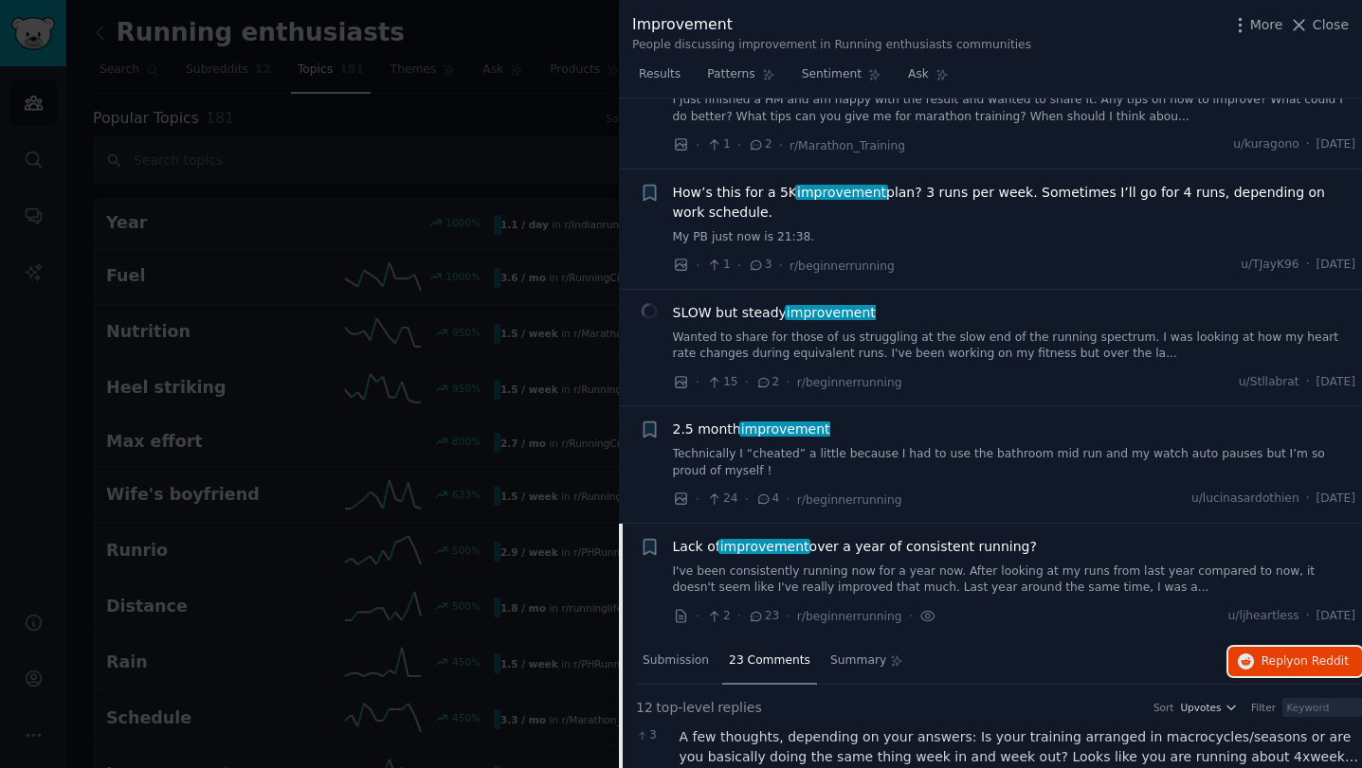
scroll to position [226, 0]
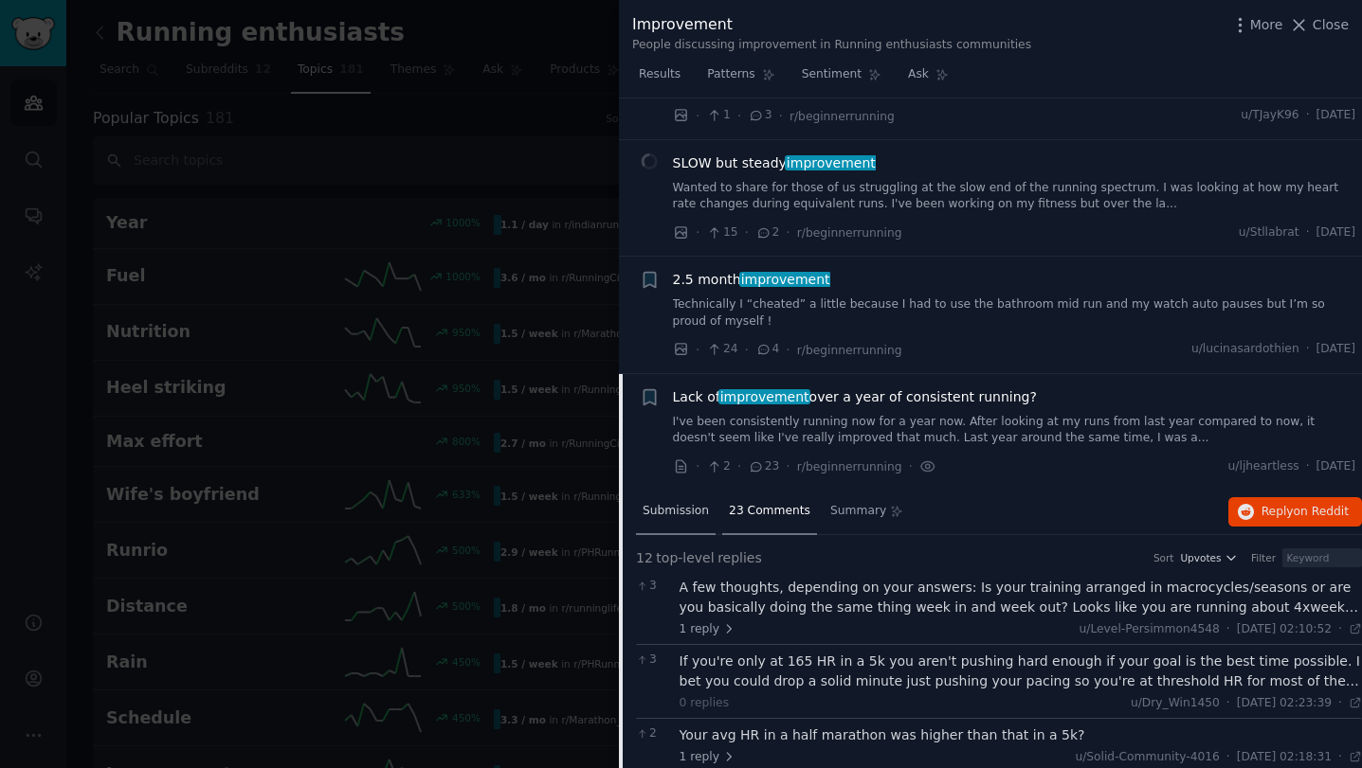
click at [682, 511] on span "Submission" at bounding box center [675, 511] width 66 height 17
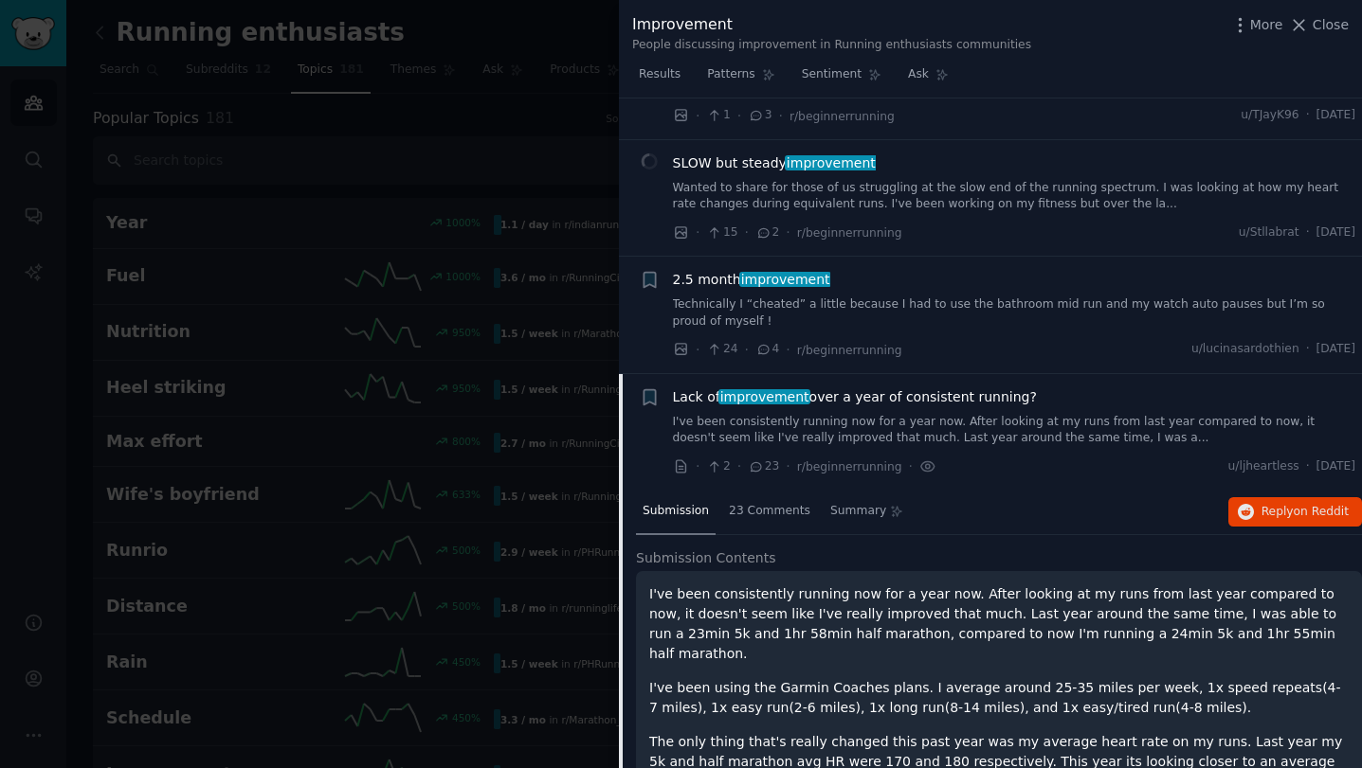
click at [692, 405] on span "Lack of improvement over a year of consistent running?" at bounding box center [855, 398] width 364 height 20
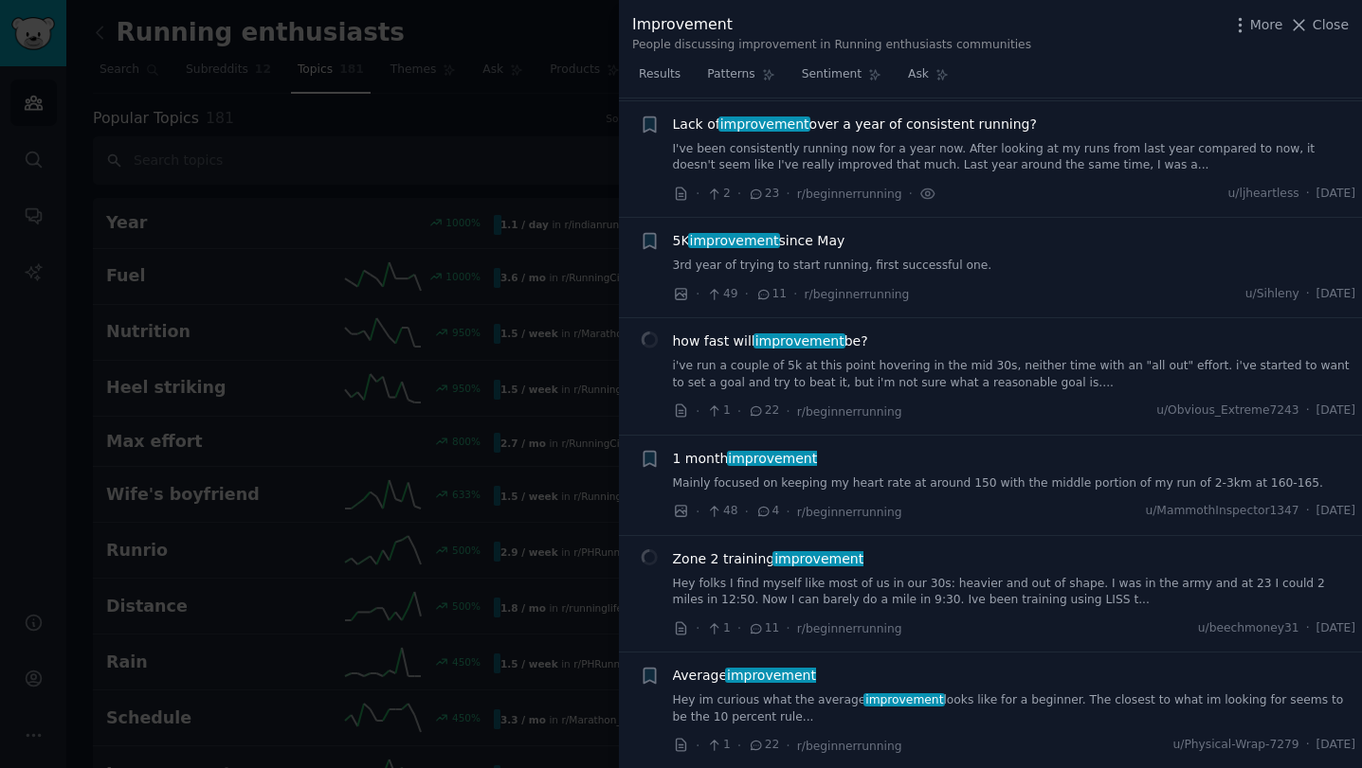
scroll to position [501, 0]
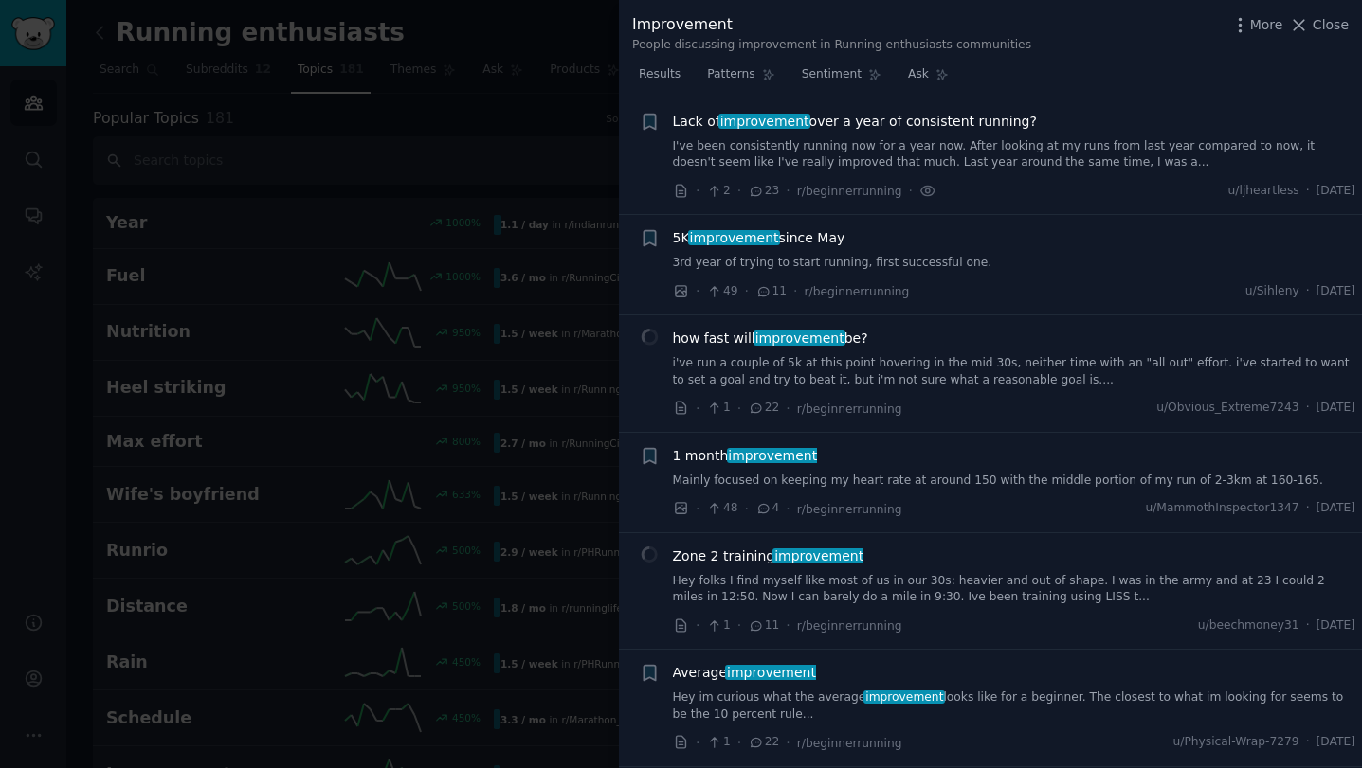
click at [966, 269] on link "3rd year of trying to start running, first successful one." at bounding box center [1014, 263] width 683 height 17
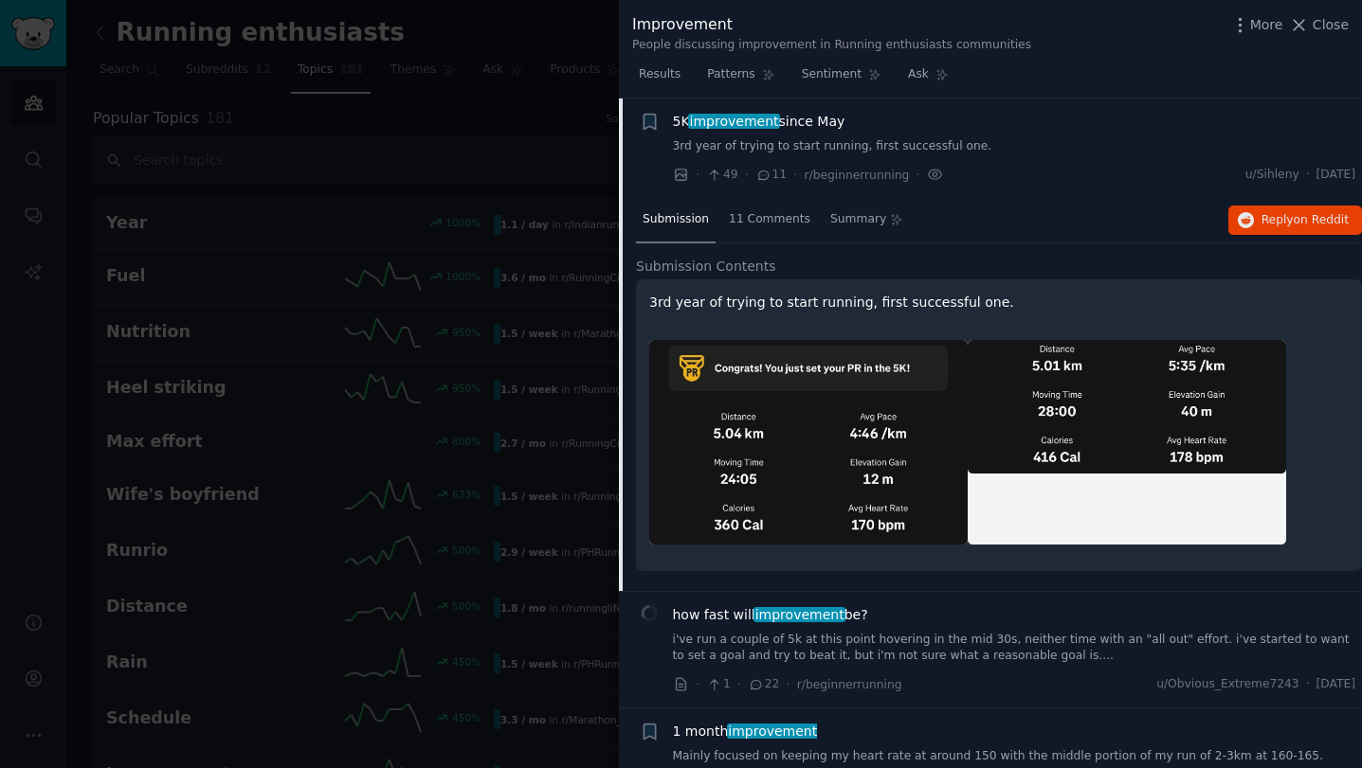
scroll to position [618, 0]
click at [744, 225] on span "11 Comments" at bounding box center [769, 219] width 81 height 17
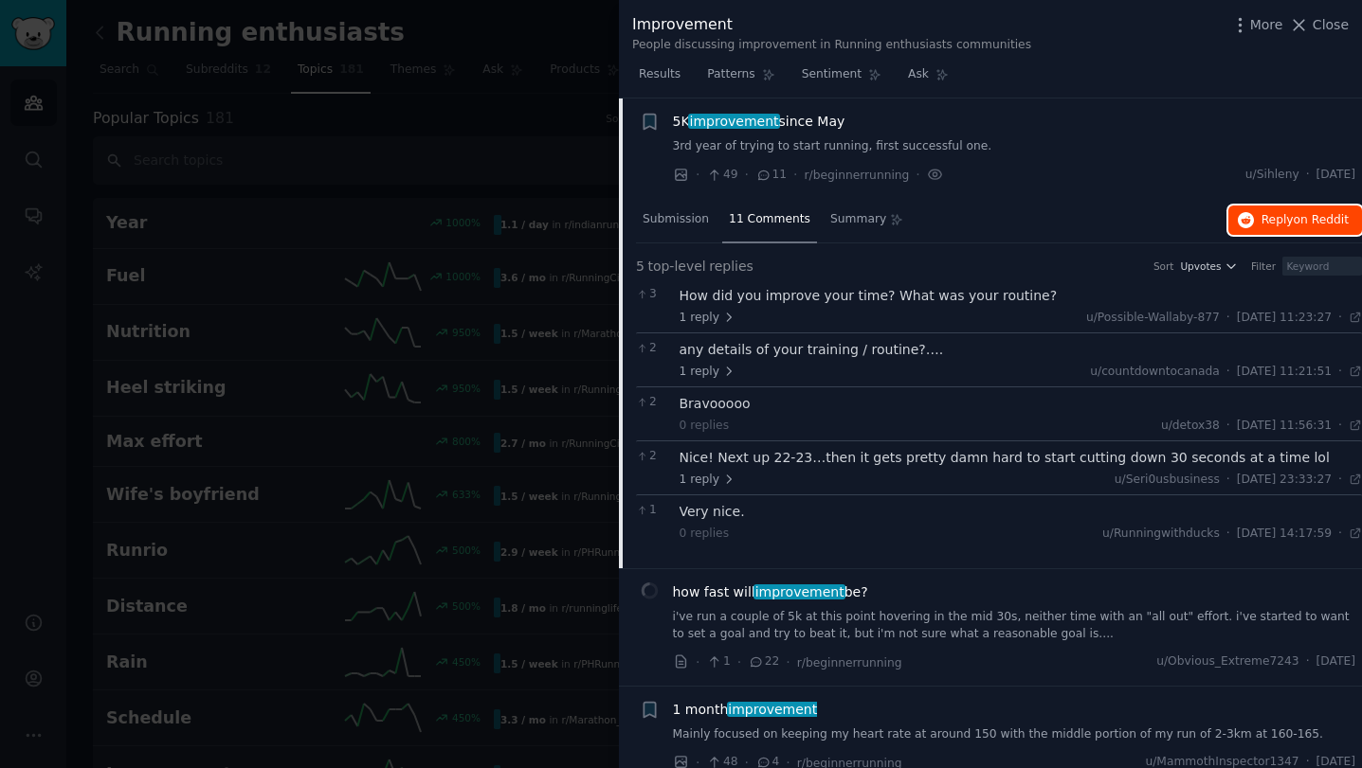
click at [1284, 216] on span "Reply on Reddit" at bounding box center [1304, 220] width 87 height 17
click at [489, 171] on div at bounding box center [681, 384] width 1362 height 768
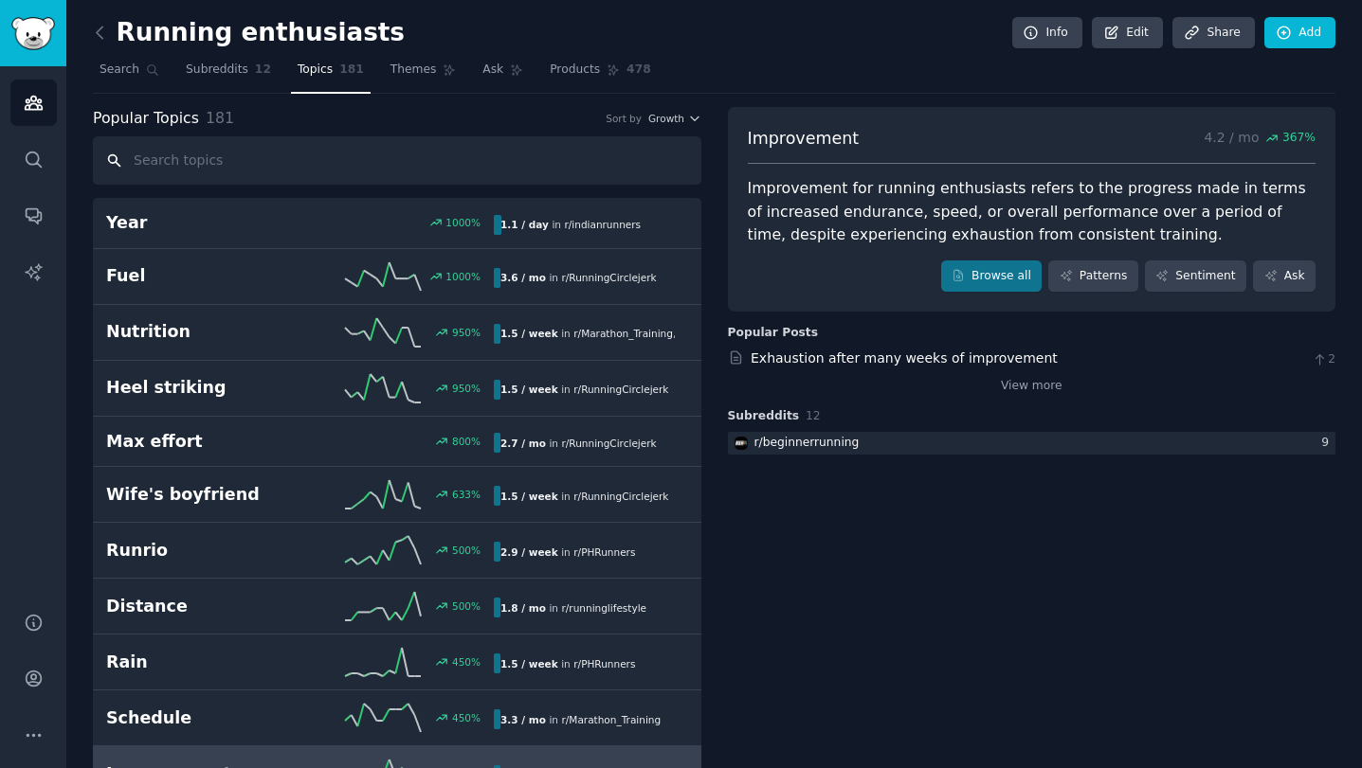
click at [426, 162] on input "text" at bounding box center [397, 160] width 608 height 48
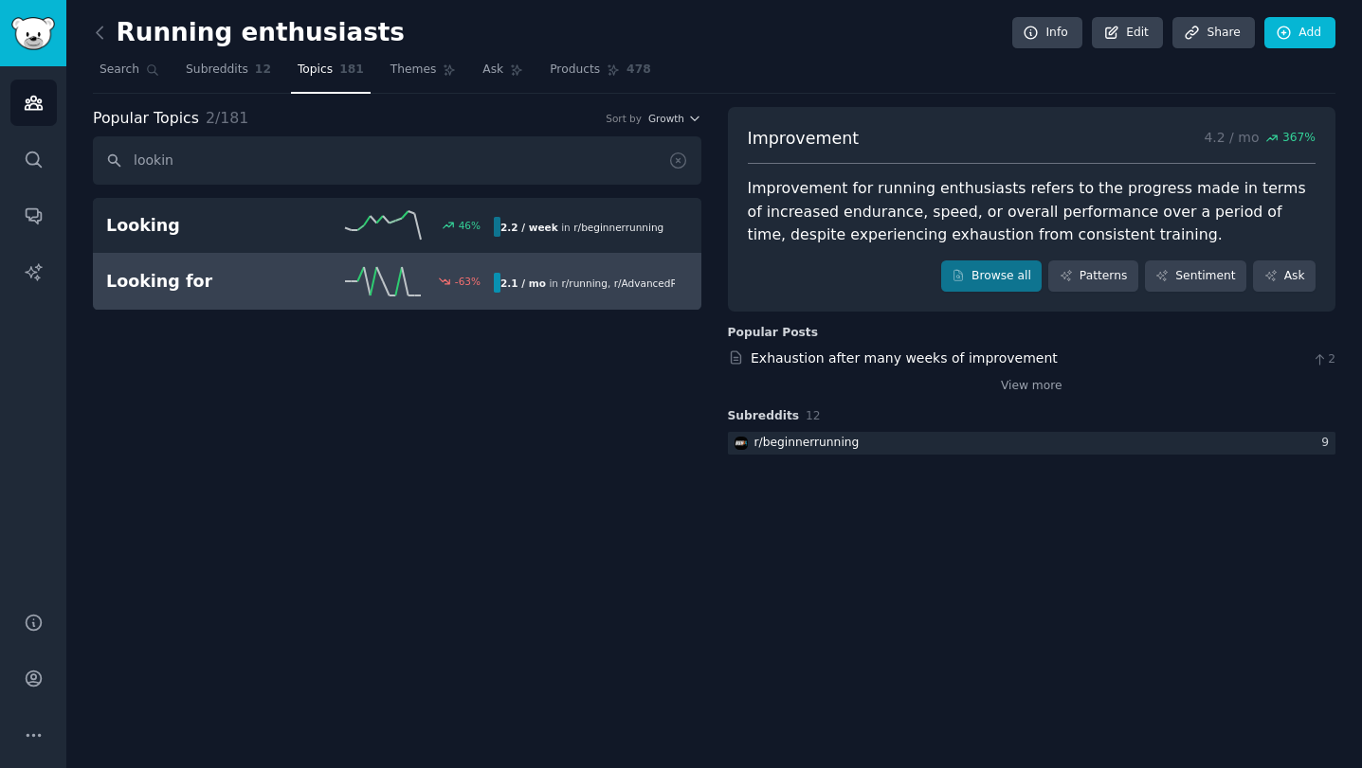
click at [253, 277] on h2 "Looking for" at bounding box center [203, 282] width 194 height 24
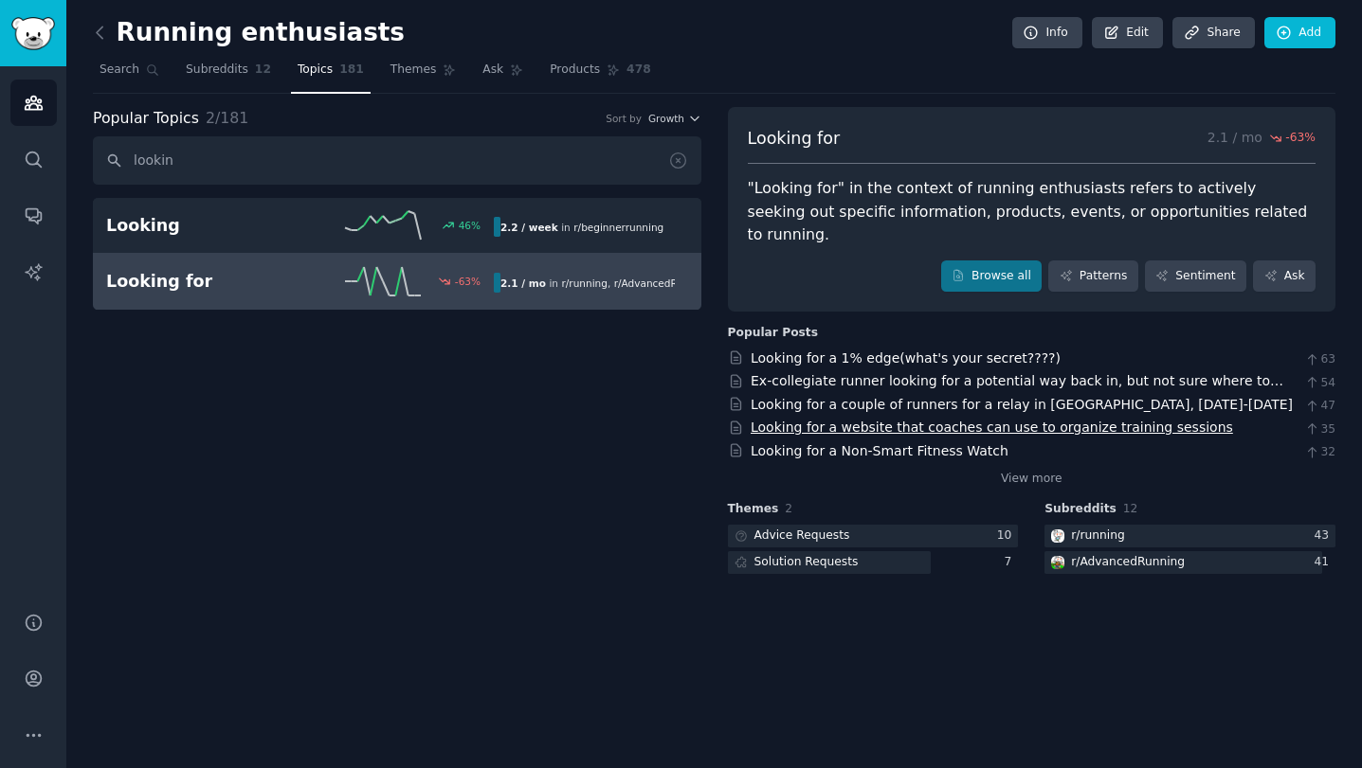
click at [872, 420] on link "Looking for a website that coaches can use to organize training sessions" at bounding box center [991, 427] width 482 height 15
click at [824, 351] on link "Looking for a 1% edge(what's your secret????)" at bounding box center [905, 358] width 310 height 15
click at [330, 169] on input "lookin" at bounding box center [397, 160] width 608 height 48
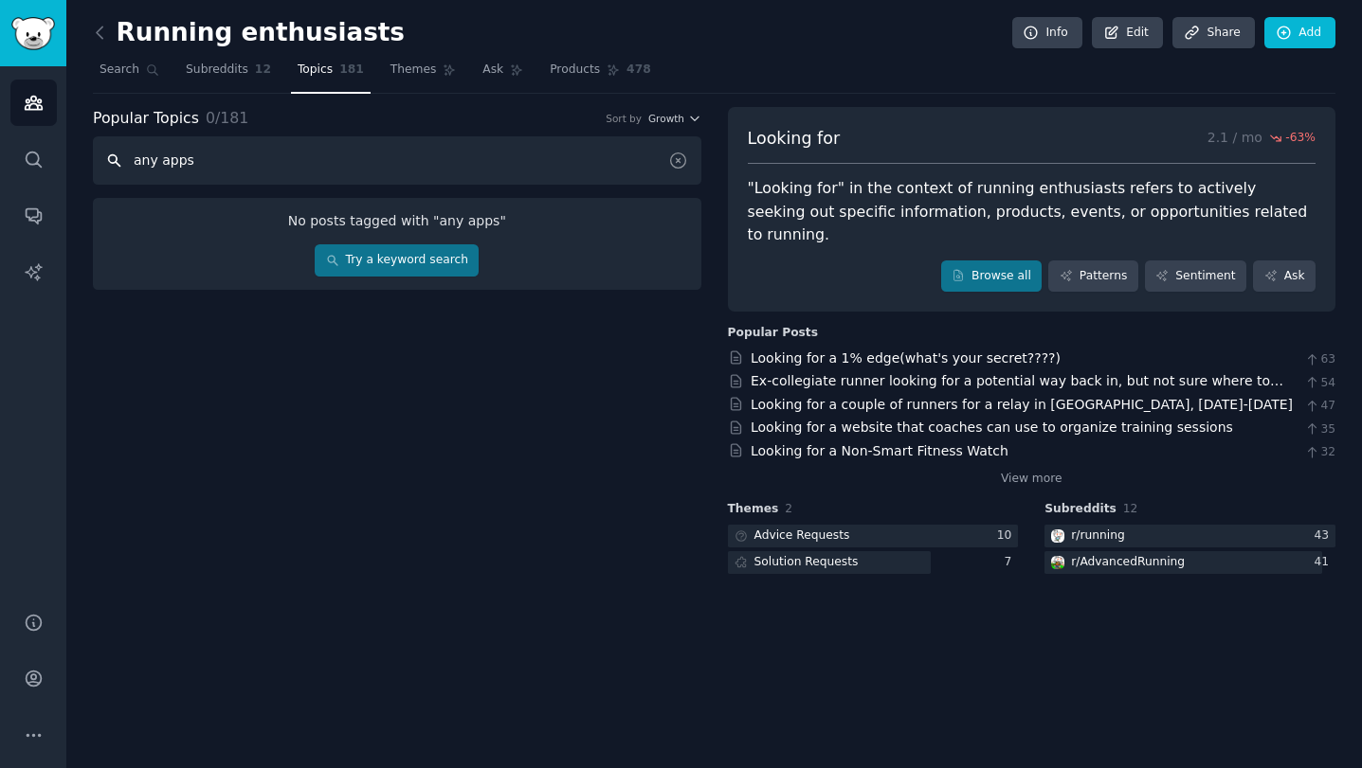
drag, startPoint x: 156, startPoint y: 164, endPoint x: 115, endPoint y: 164, distance: 41.7
click at [115, 164] on input "any apps" at bounding box center [397, 160] width 608 height 48
click at [259, 166] on input "apps" at bounding box center [397, 160] width 608 height 48
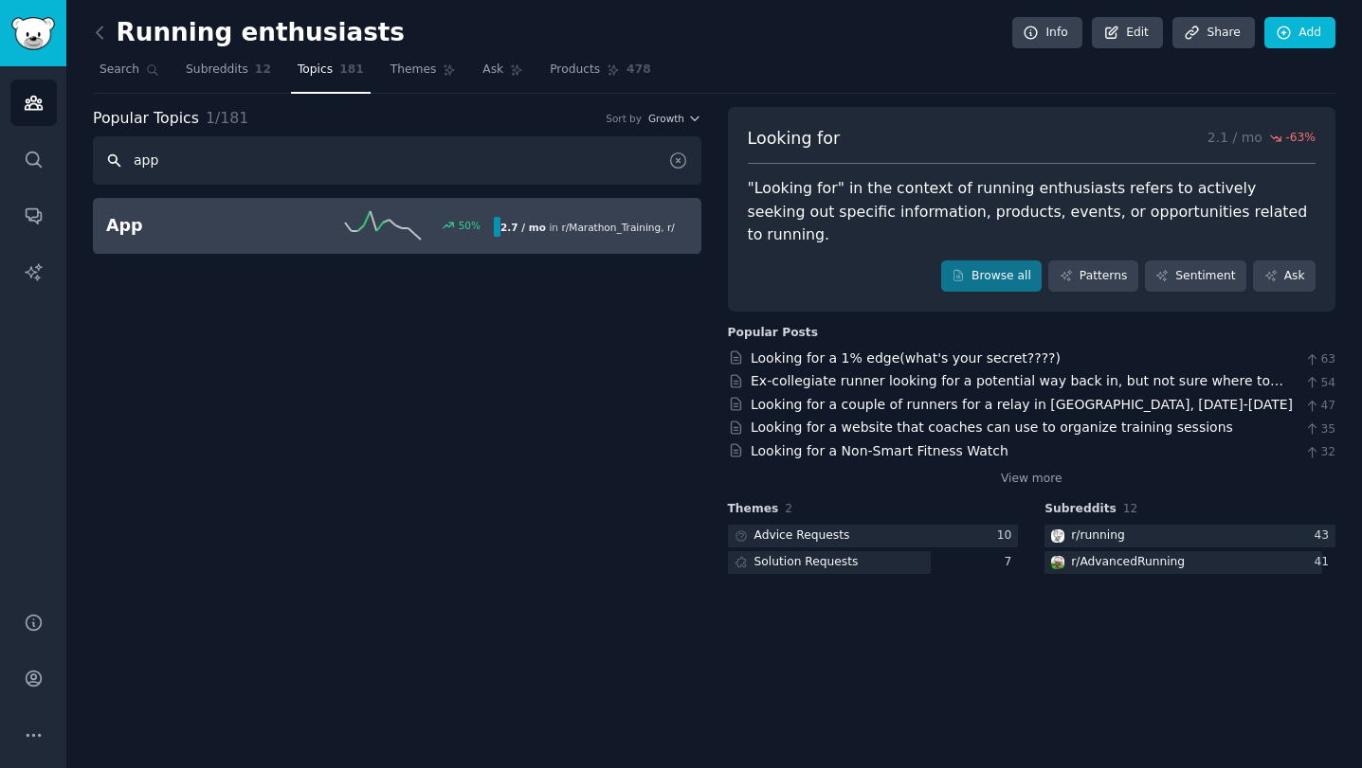
type input "app"
click at [242, 218] on h2 "App" at bounding box center [203, 226] width 194 height 24
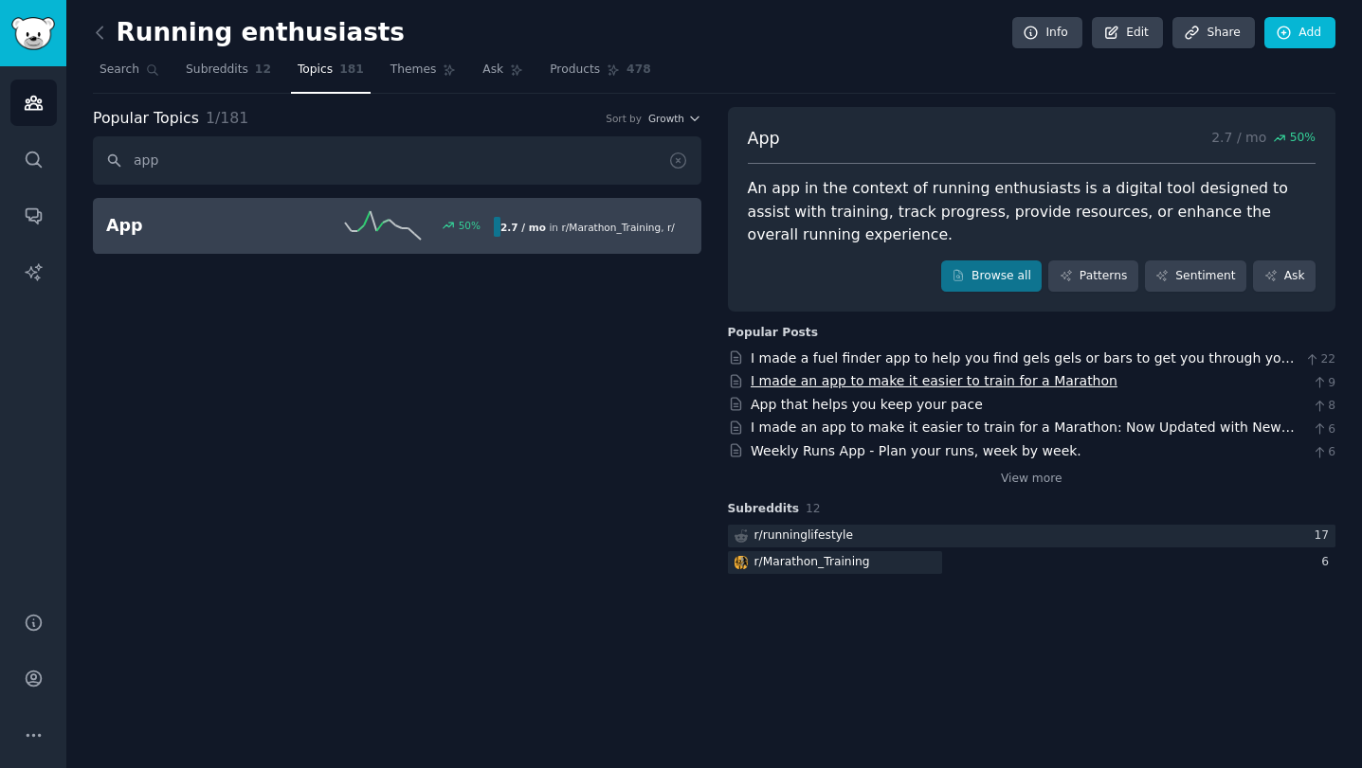
click at [852, 380] on link "I made an app to make it easier to train for a Marathon" at bounding box center [933, 380] width 367 height 15
click at [842, 427] on link "I made an app to make it easier to train for a Marathon: Now Updated with New F…" at bounding box center [1022, 437] width 544 height 35
click at [1012, 479] on link "View more" at bounding box center [1032, 479] width 62 height 17
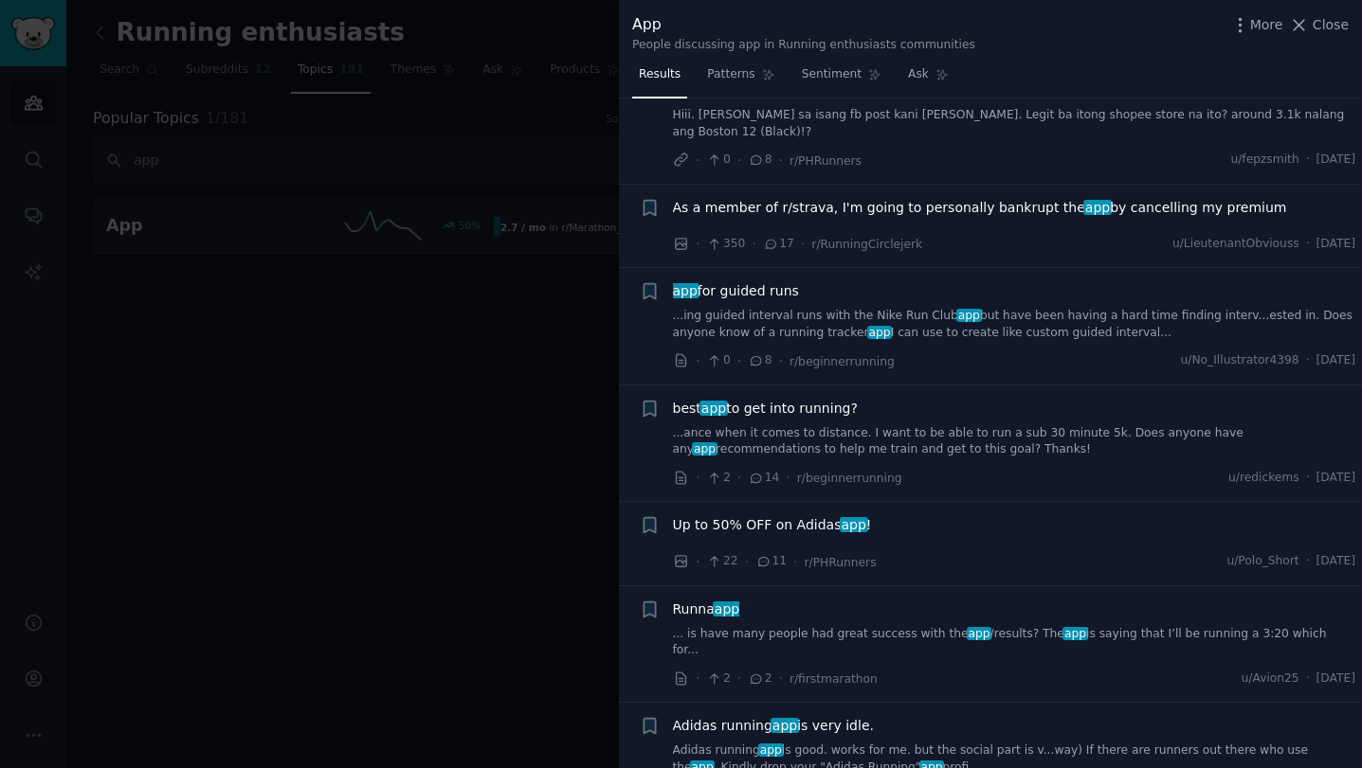
scroll to position [177, 0]
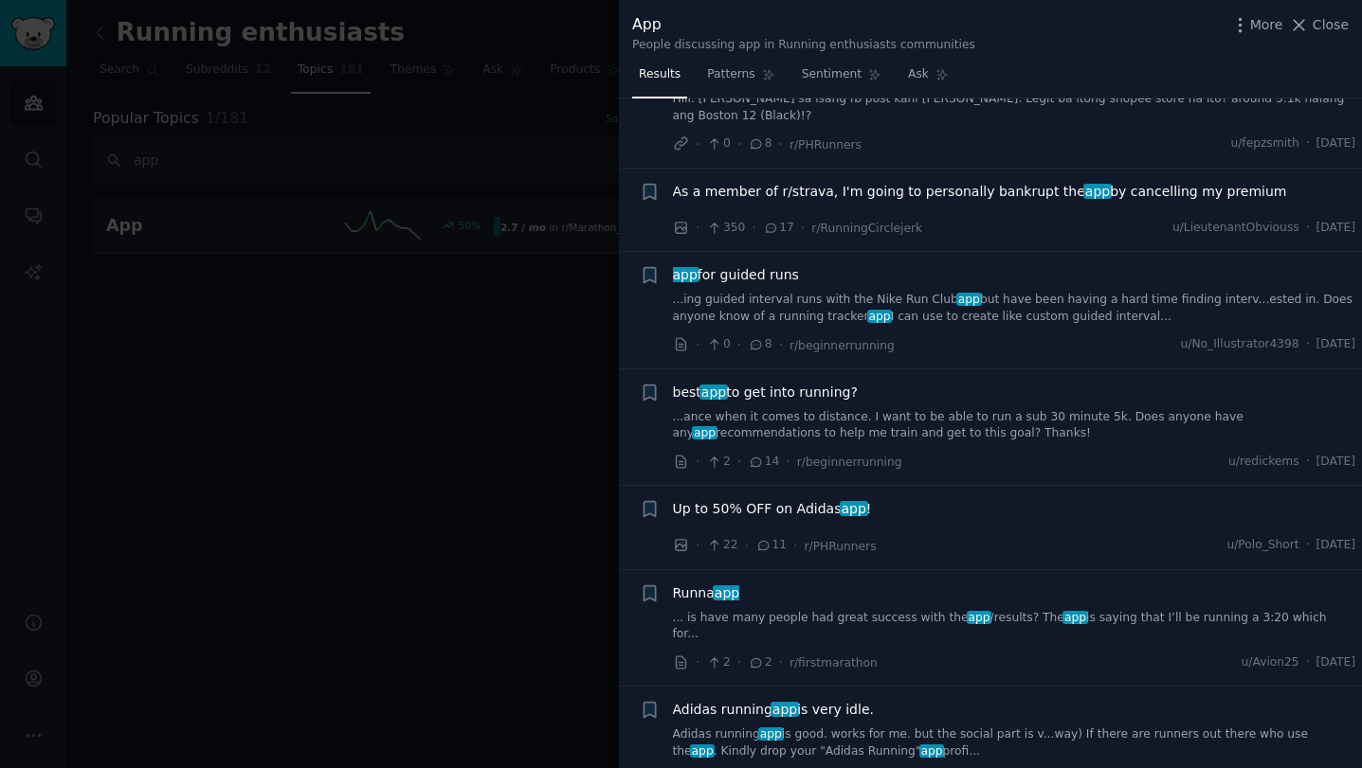
click at [810, 393] on span "best app to get into running?" at bounding box center [765, 393] width 185 height 20
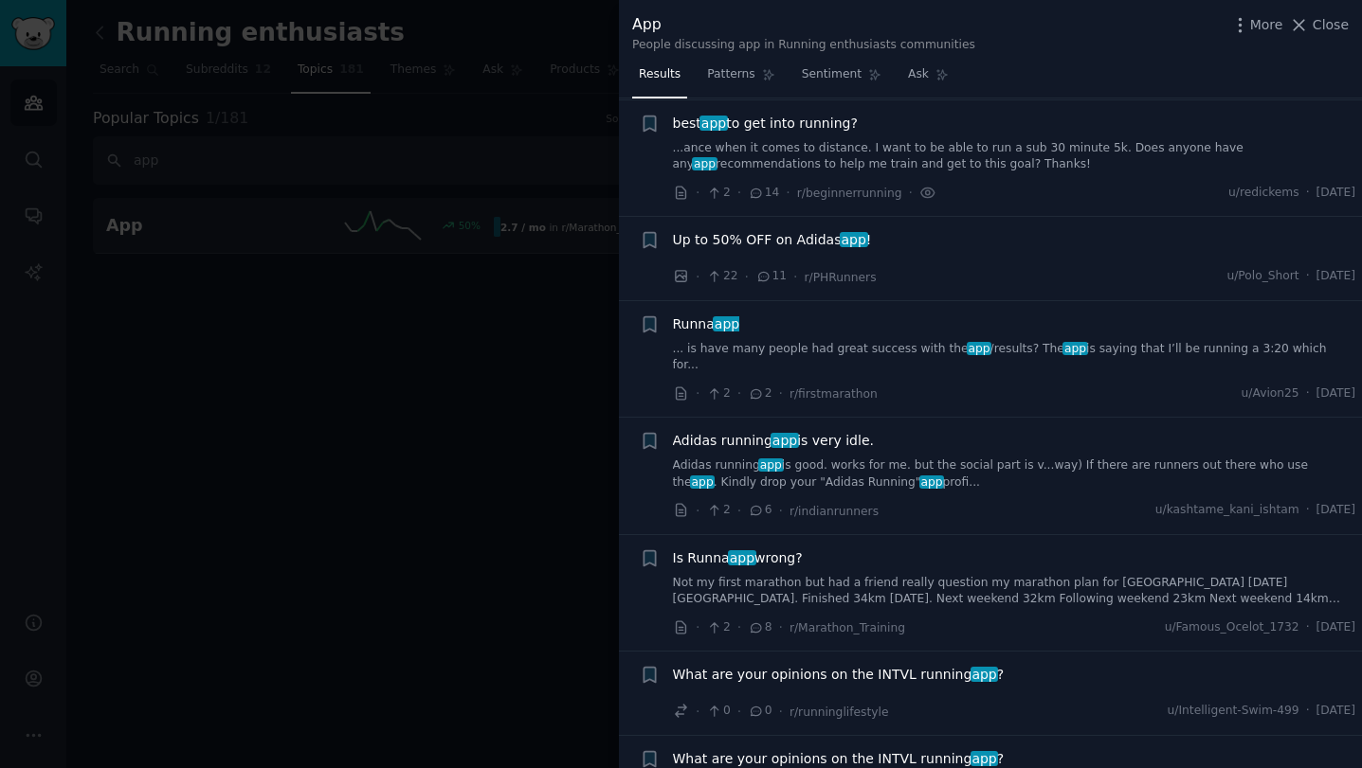
scroll to position [448, 0]
click at [776, 547] on span "Is Runna app wrong?" at bounding box center [738, 557] width 130 height 20
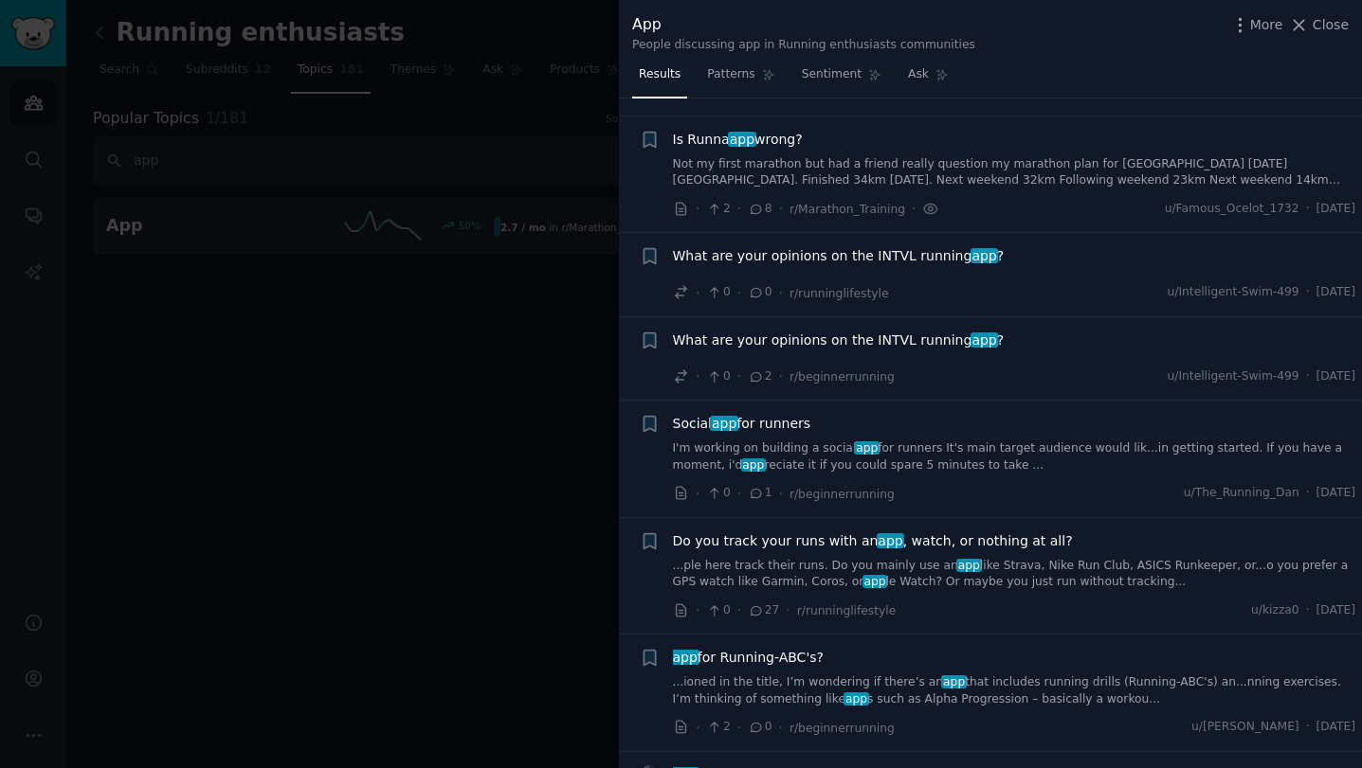
scroll to position [866, 0]
click at [479, 530] on div at bounding box center [681, 384] width 1362 height 768
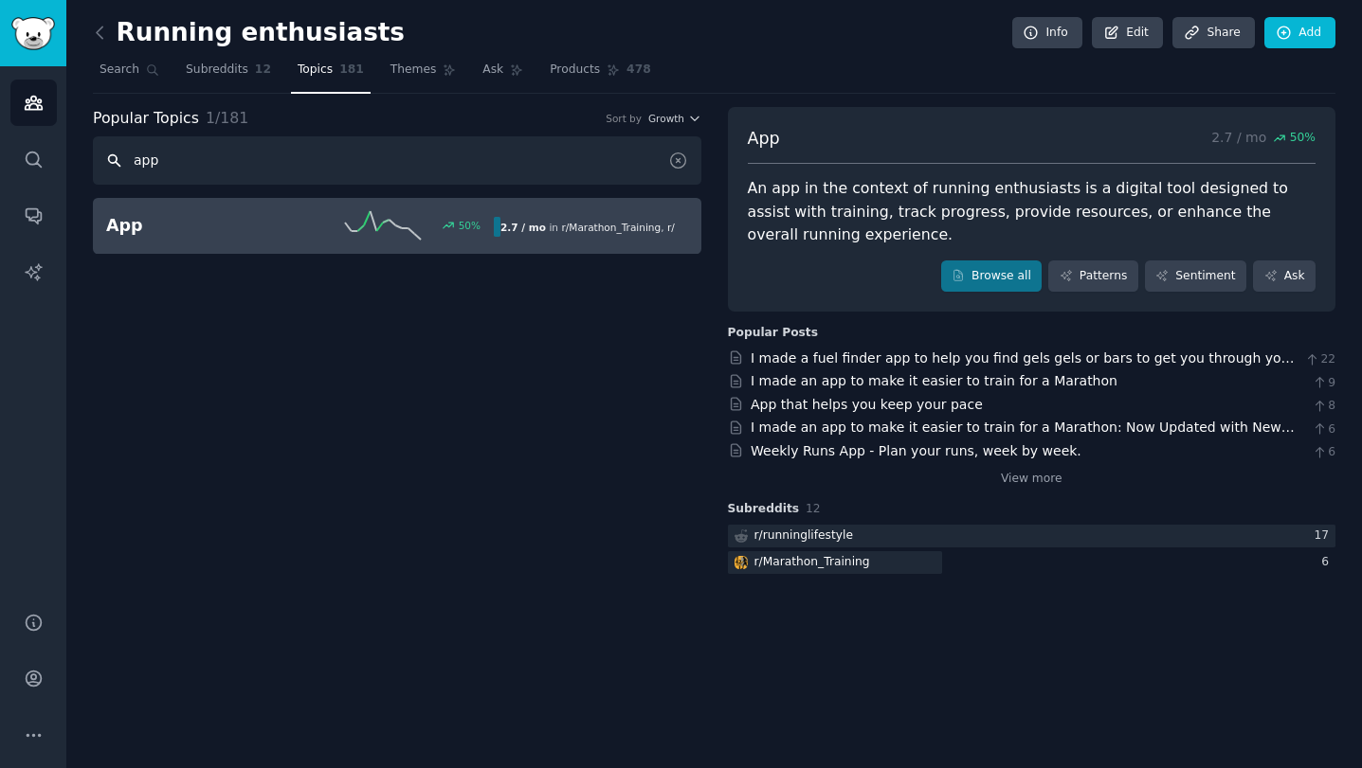
click at [261, 165] on input "app" at bounding box center [397, 160] width 608 height 48
type input "improvement"
click at [273, 216] on h2 "Improvement" at bounding box center [203, 226] width 194 height 24
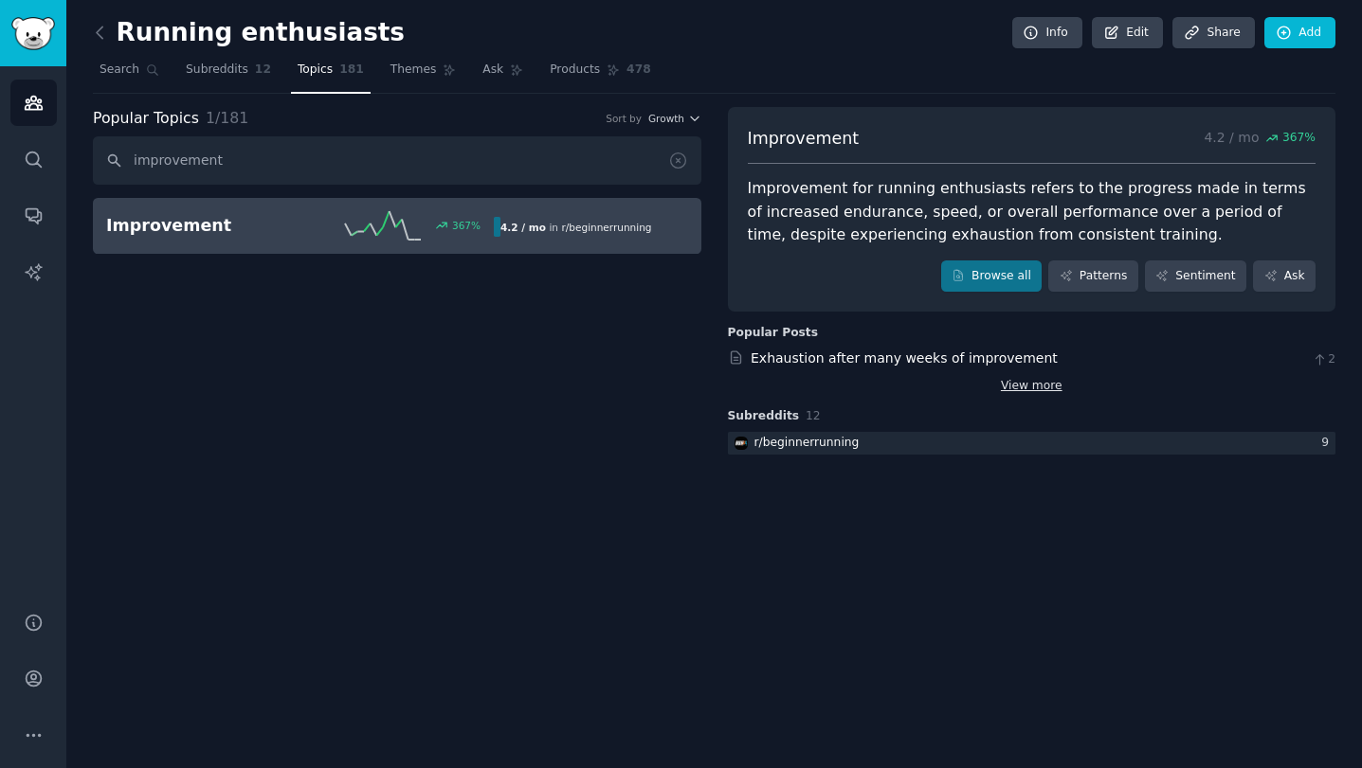
click at [1018, 382] on link "View more" at bounding box center [1032, 386] width 62 height 17
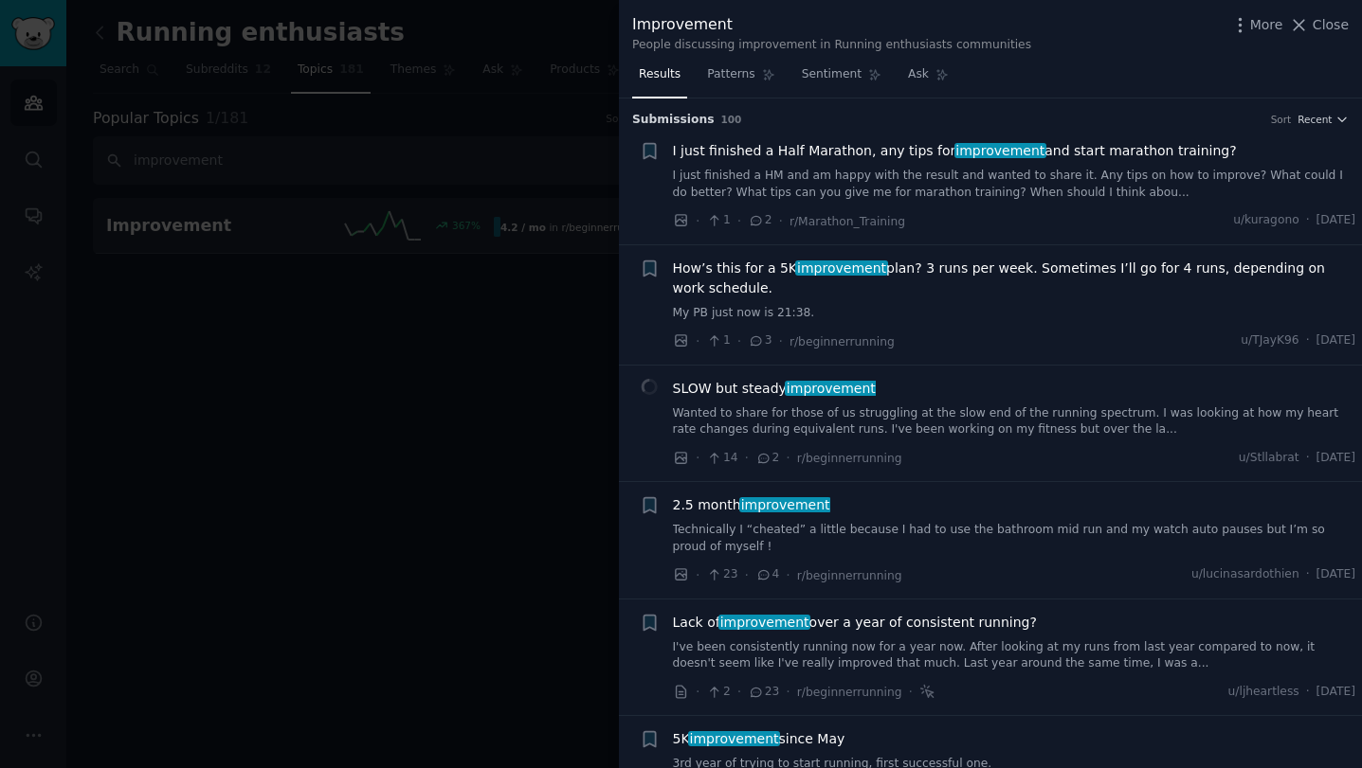
click at [251, 320] on div at bounding box center [681, 384] width 1362 height 768
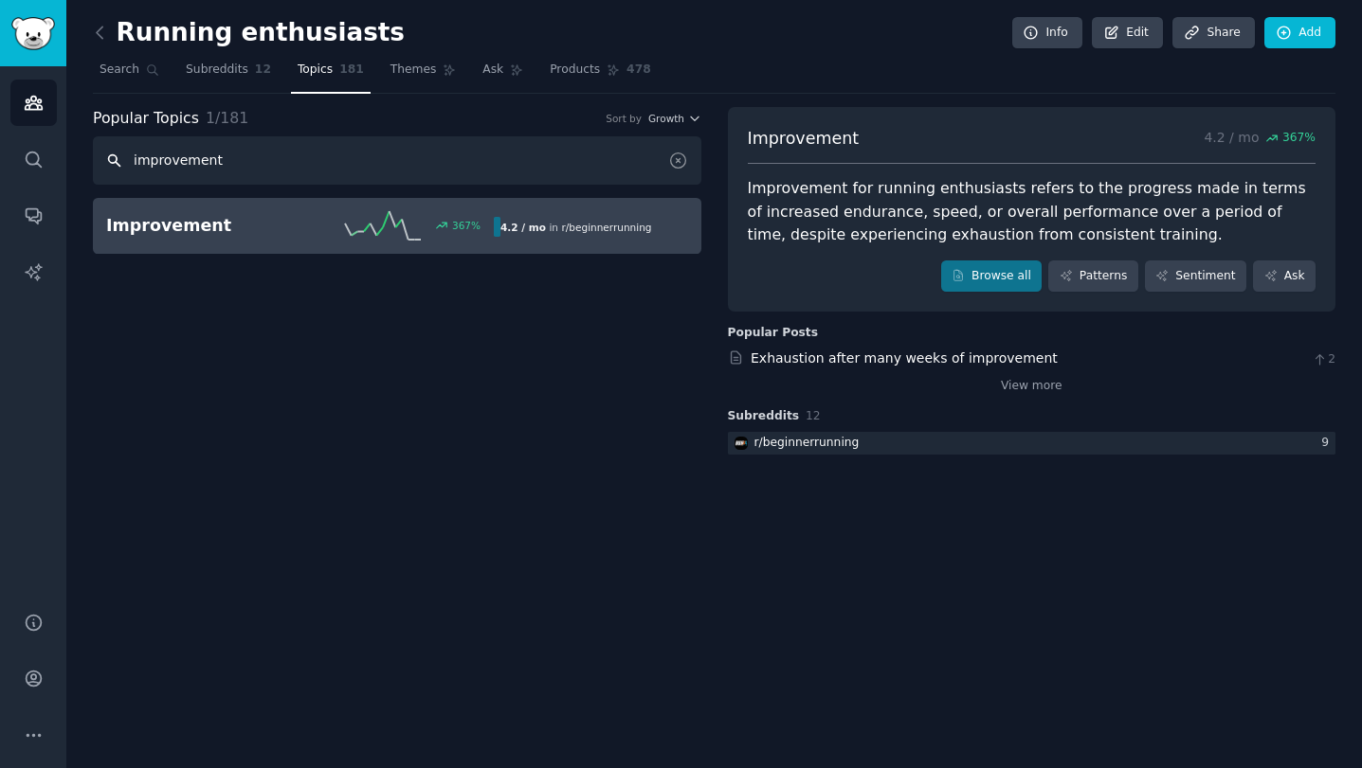
click at [262, 151] on input "improvement" at bounding box center [397, 160] width 608 height 48
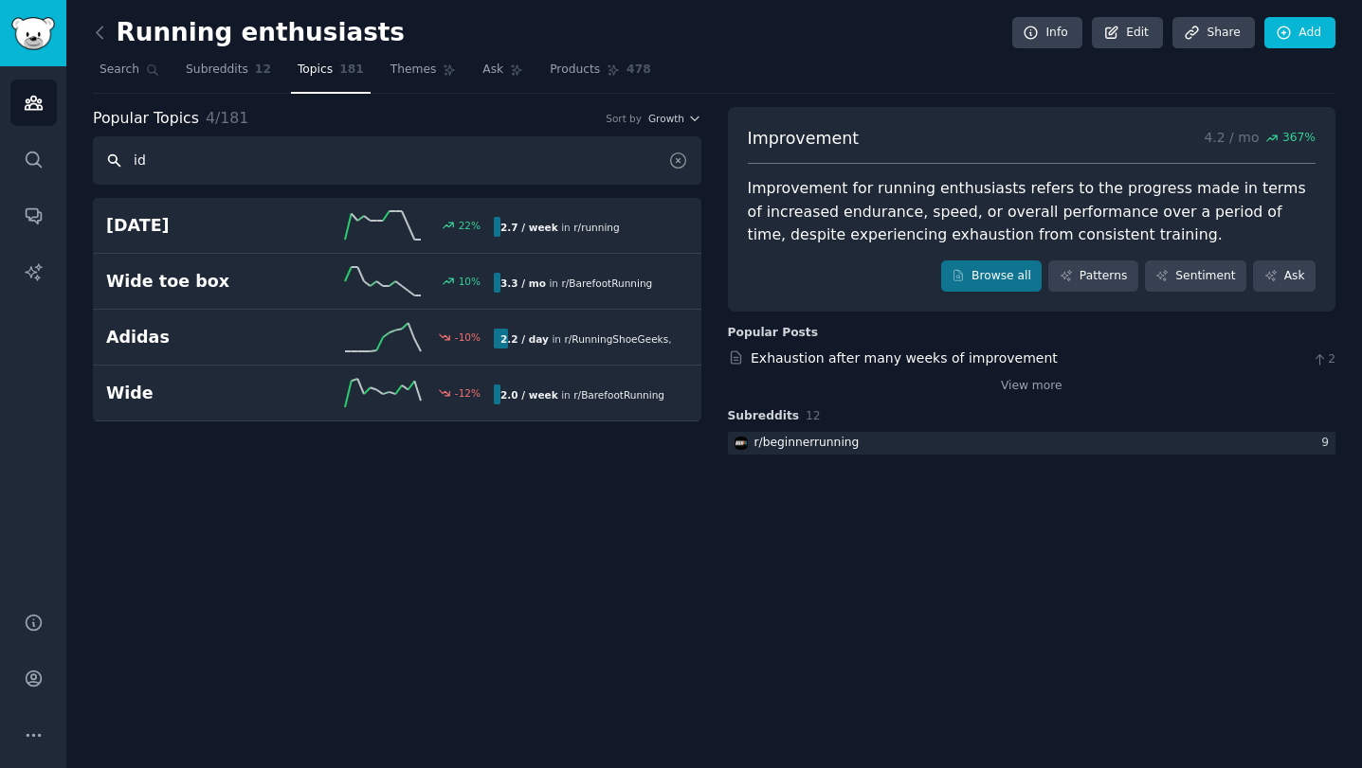
type input "i"
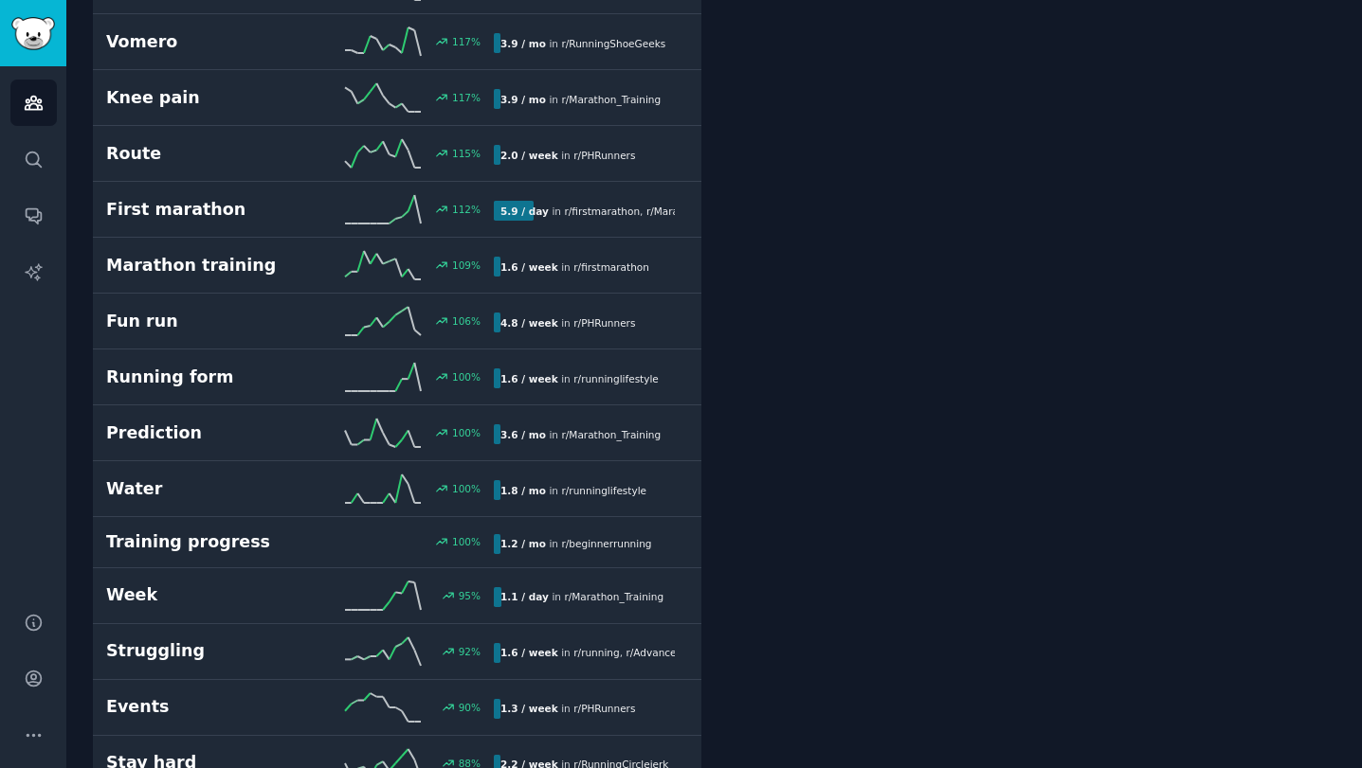
scroll to position [1456, 0]
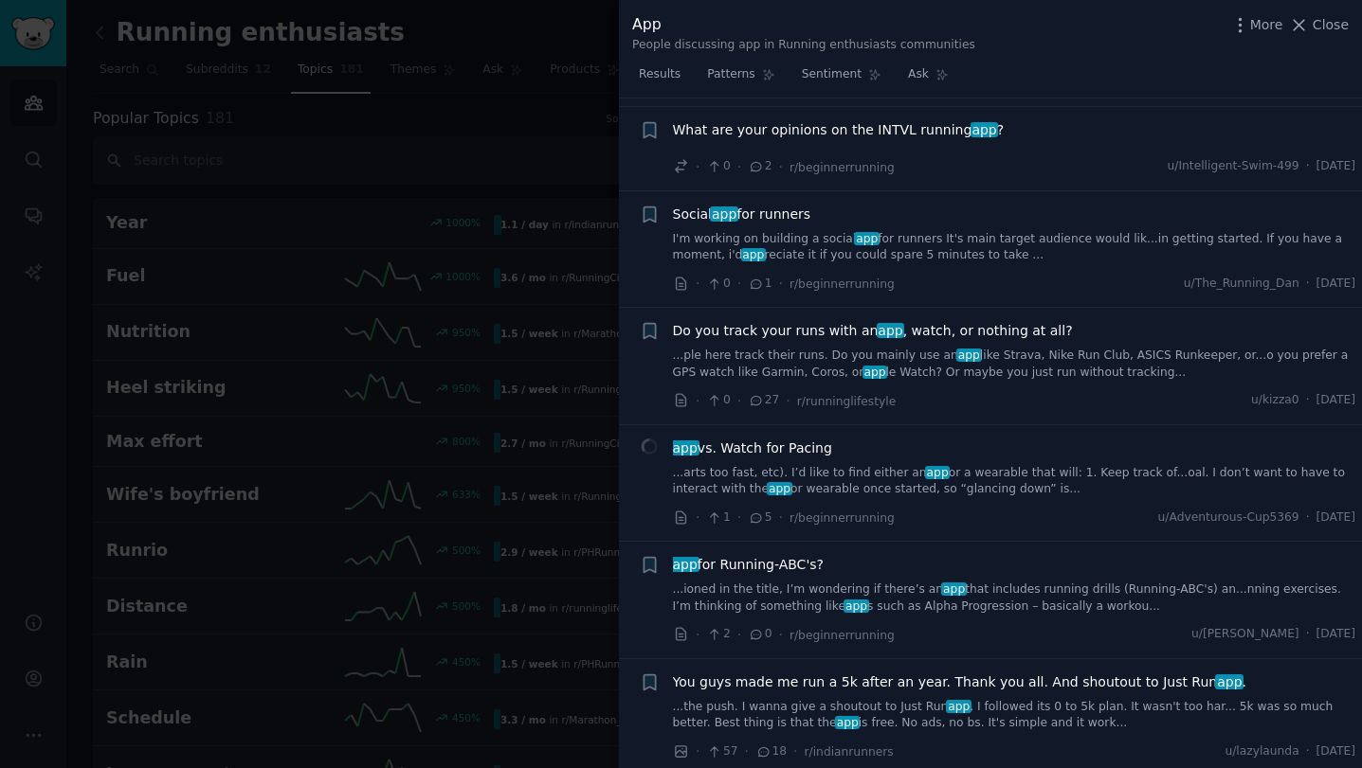
scroll to position [1864, 0]
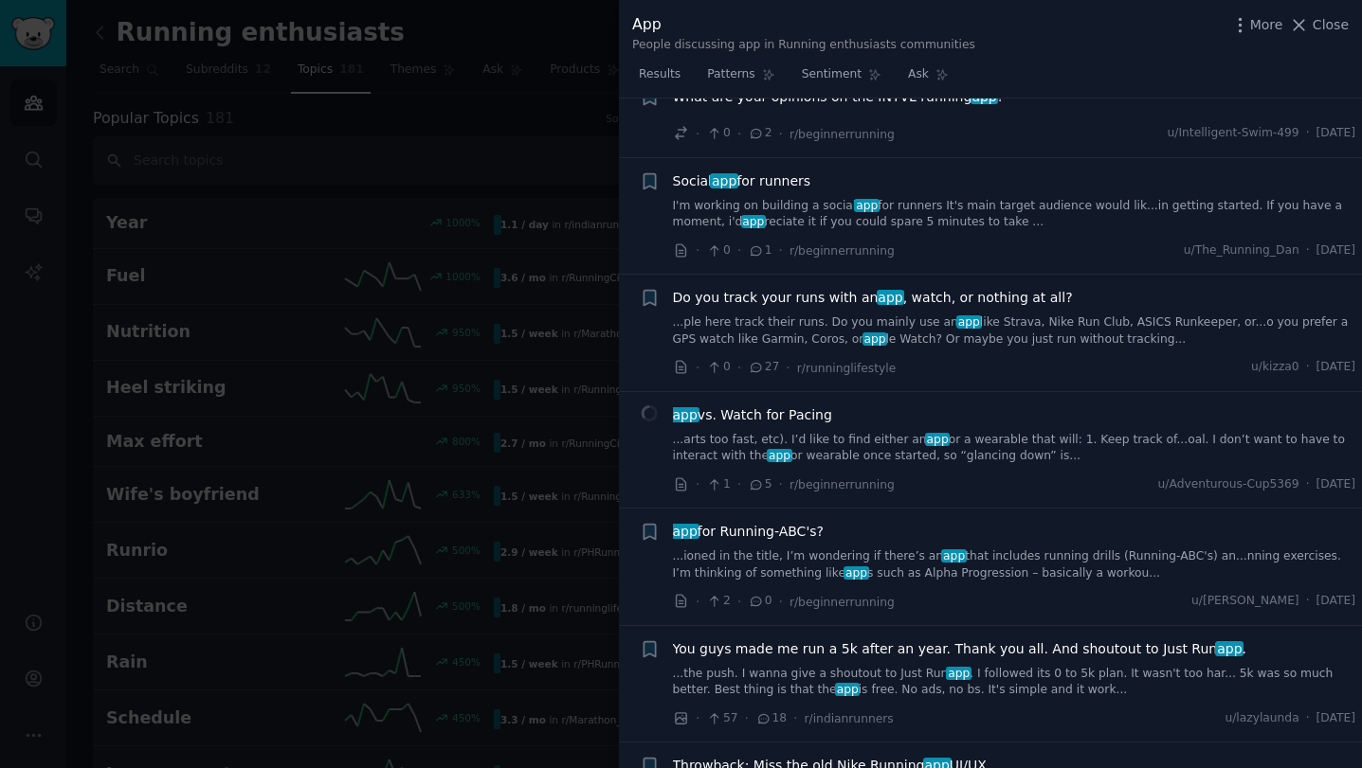
click at [742, 171] on span "Social app for runners" at bounding box center [742, 181] width 138 height 20
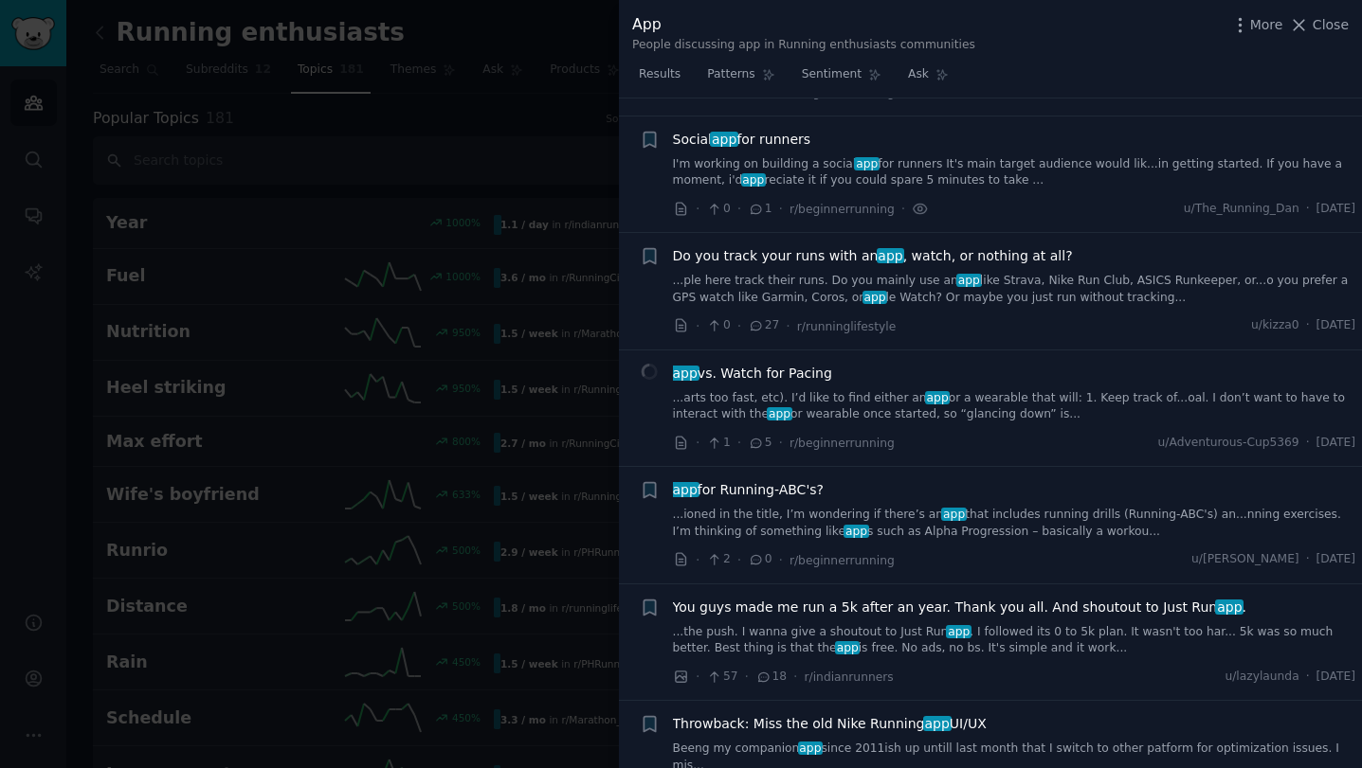
scroll to position [1906, 0]
click at [759, 200] on span "1" at bounding box center [760, 208] width 24 height 17
click at [752, 200] on span "1" at bounding box center [760, 208] width 24 height 17
click at [751, 129] on span "Social app for runners" at bounding box center [742, 139] width 138 height 20
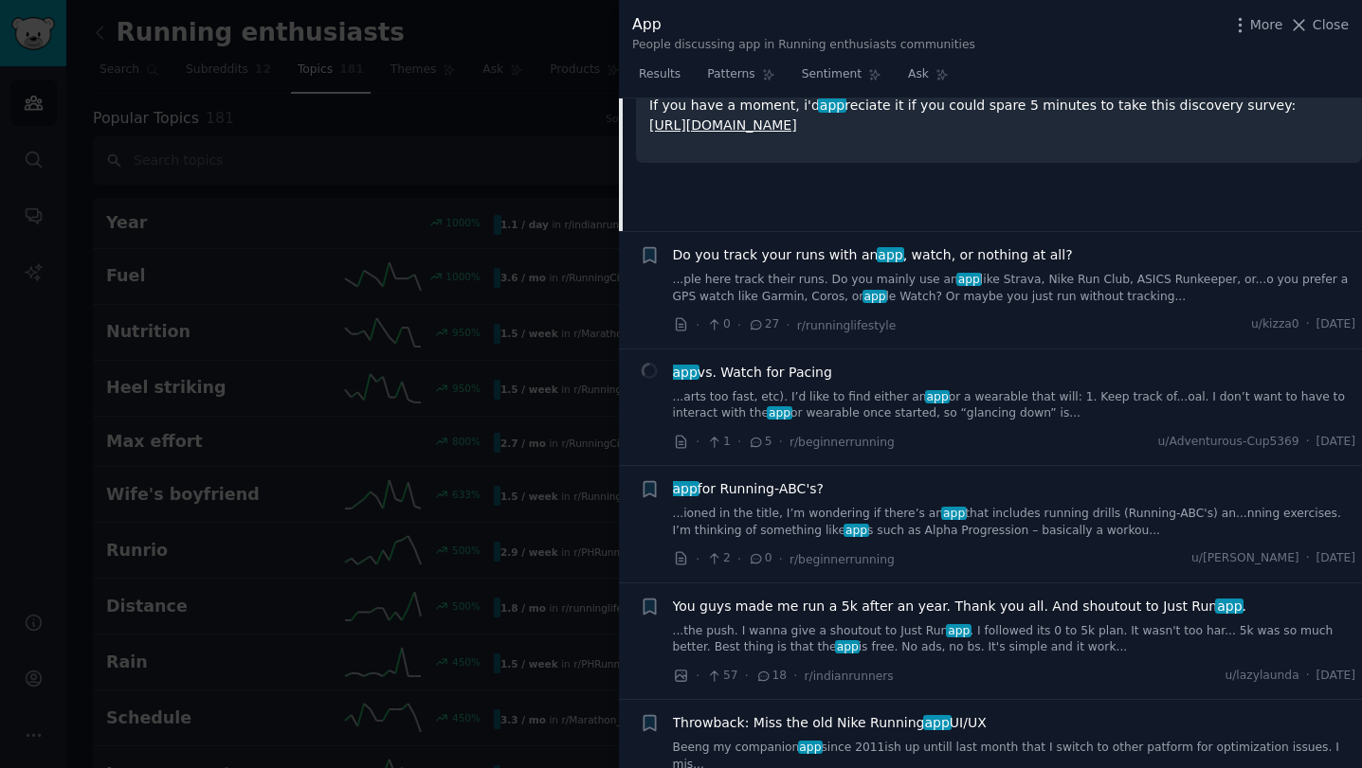
scroll to position [1622, 0]
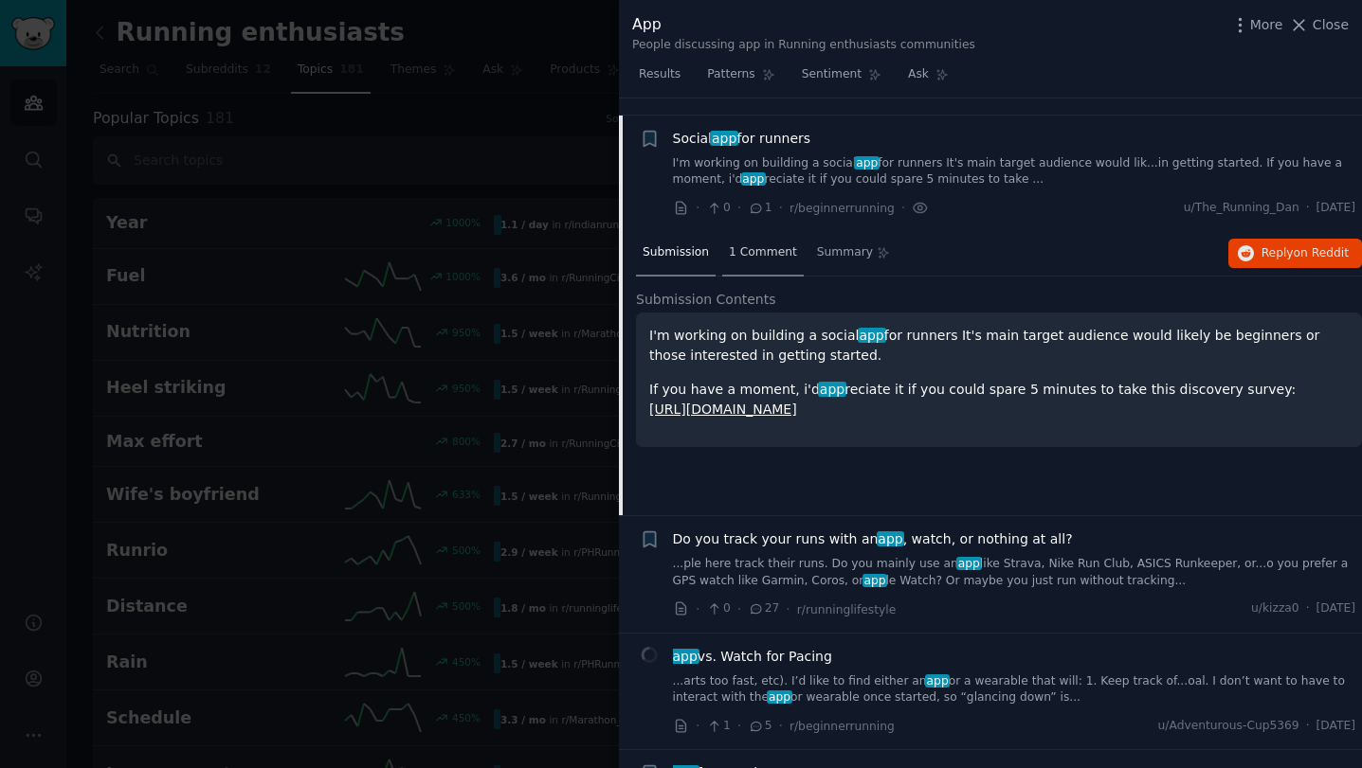
click at [760, 244] on span "1 Comment" at bounding box center [763, 252] width 68 height 17
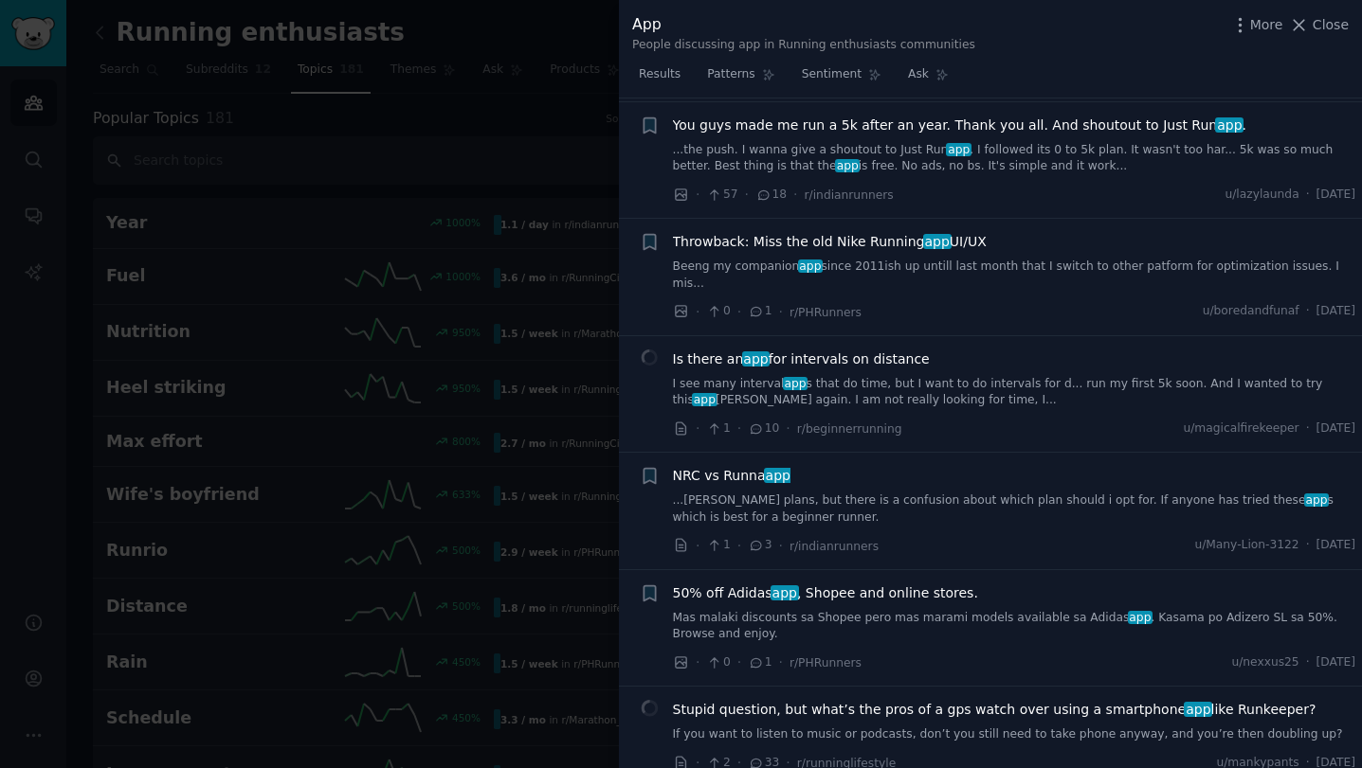
scroll to position [2468, 0]
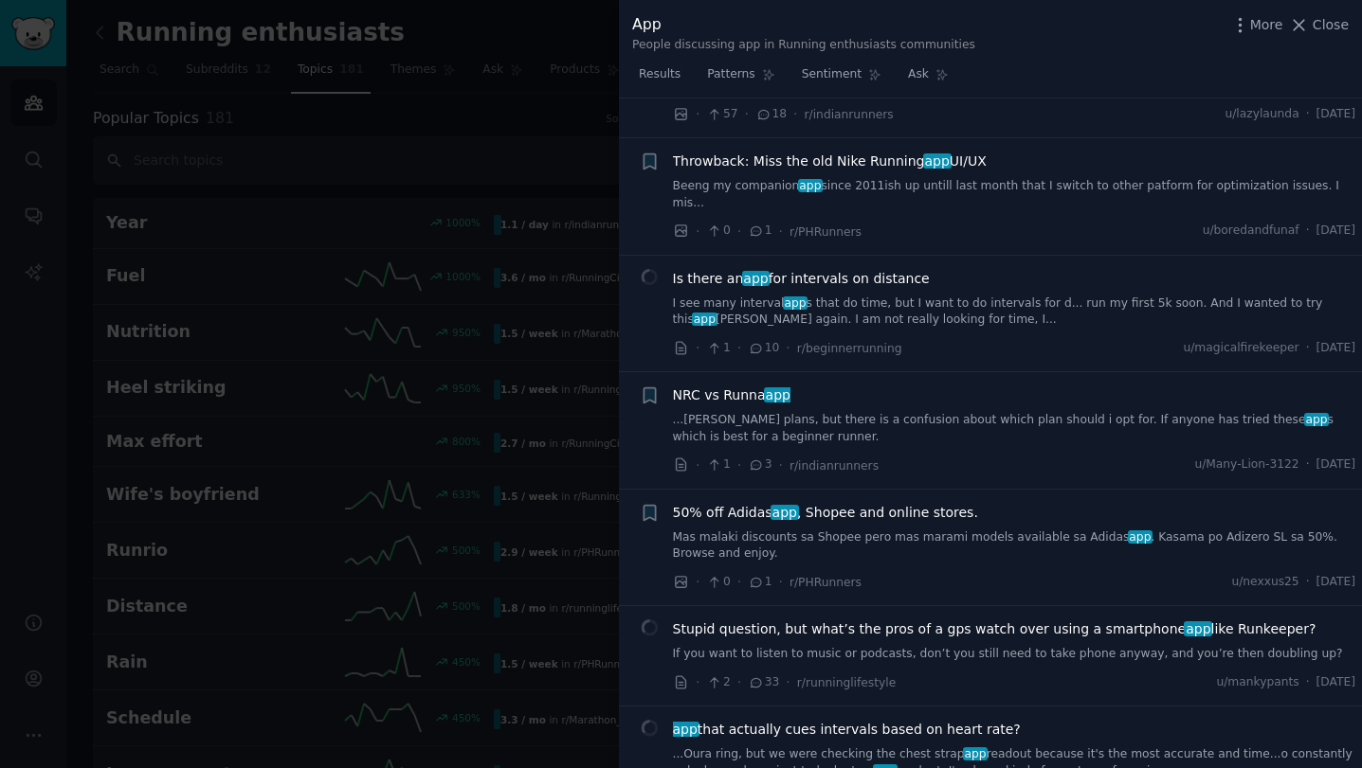
click at [845, 269] on span "Is there an app for intervals on distance" at bounding box center [801, 279] width 257 height 20
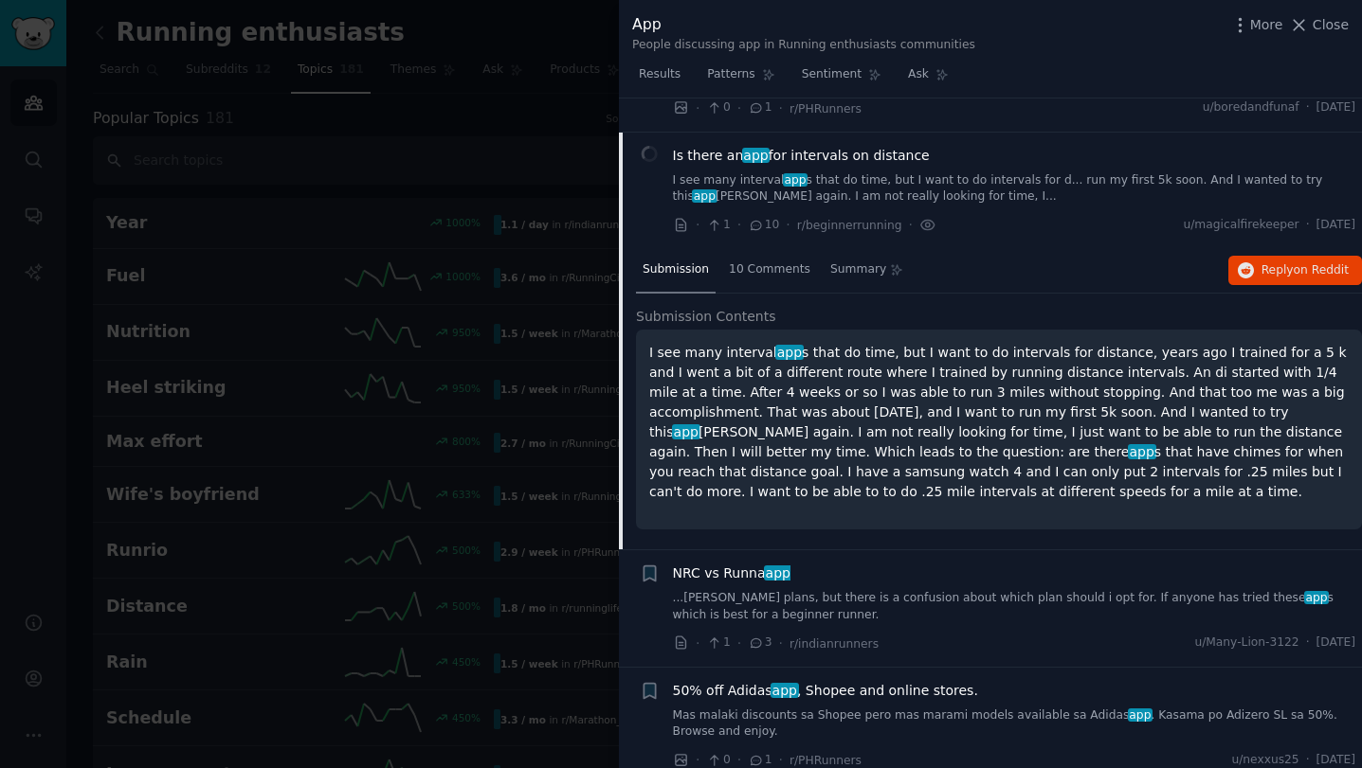
scroll to position [2308, 0]
click at [1327, 255] on button "Reply on Reddit" at bounding box center [1295, 270] width 134 height 30
